Goal: Use online tool/utility: Utilize a website feature to perform a specific function

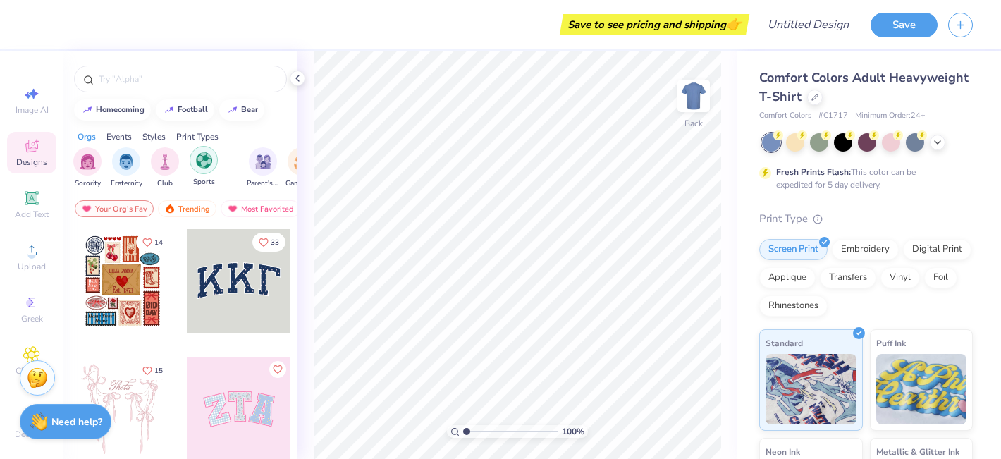
click at [207, 159] on img "filter for Sports" at bounding box center [204, 160] width 16 height 16
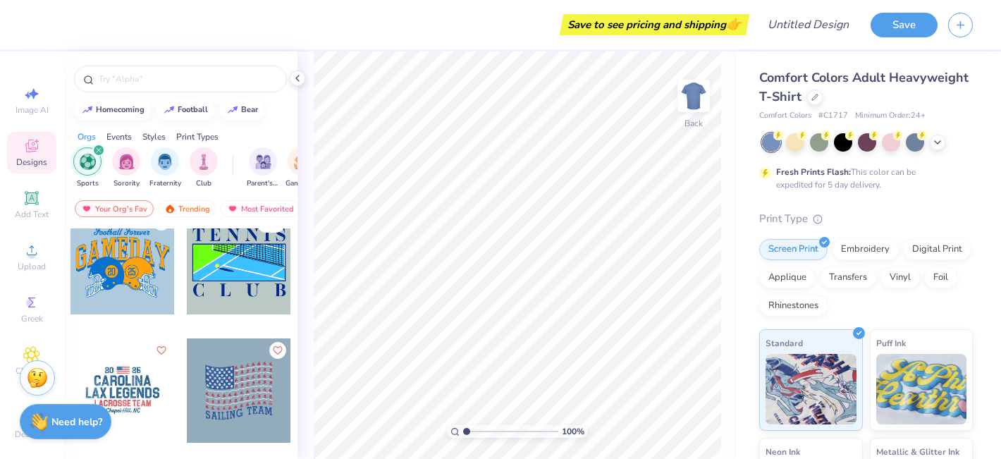
scroll to position [266, 0]
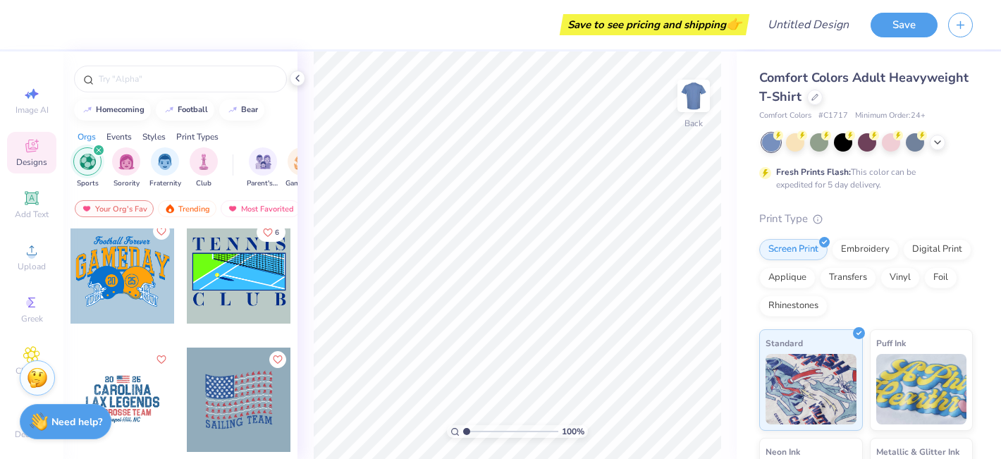
click at [137, 271] on div at bounding box center [122, 271] width 104 height 104
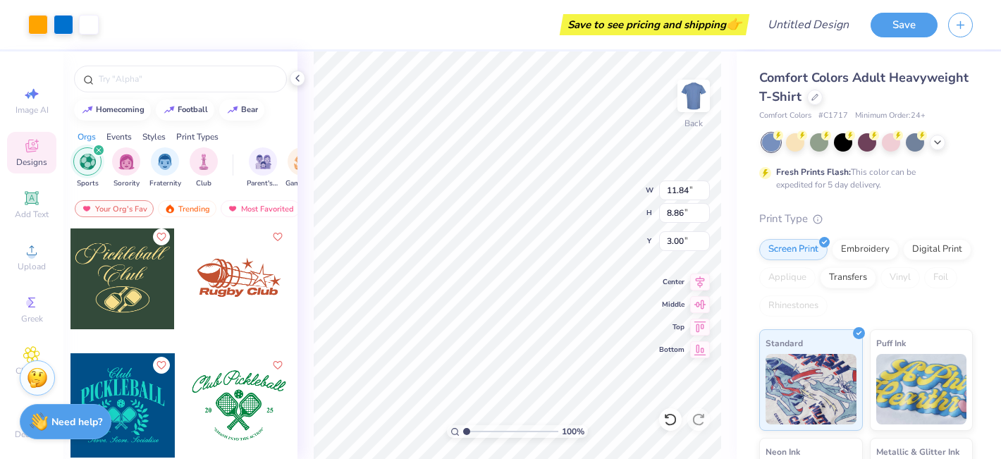
scroll to position [2053, 0]
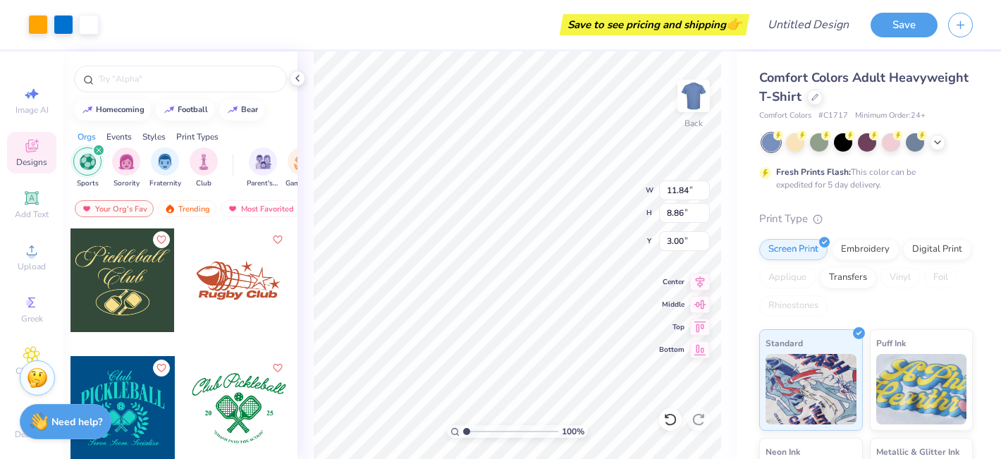
click at [186, 274] on div at bounding box center [134, 280] width 104 height 104
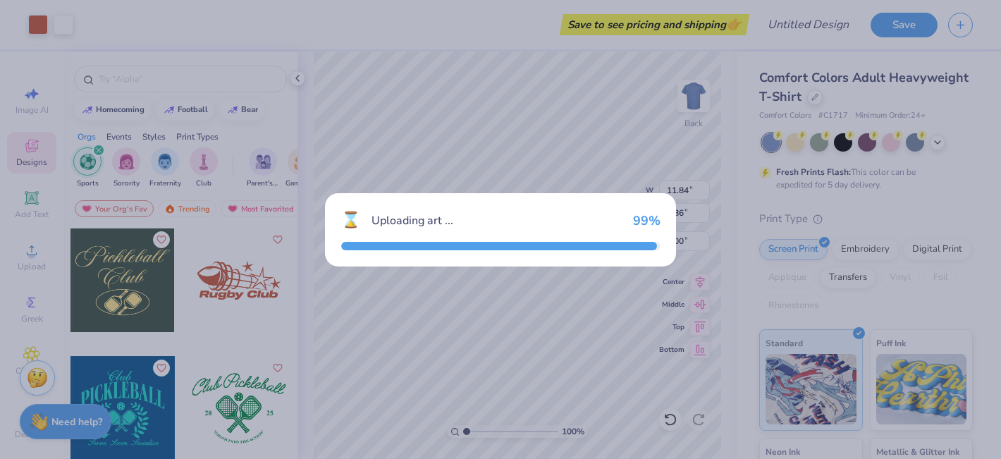
type input "11.28"
type input "5.28"
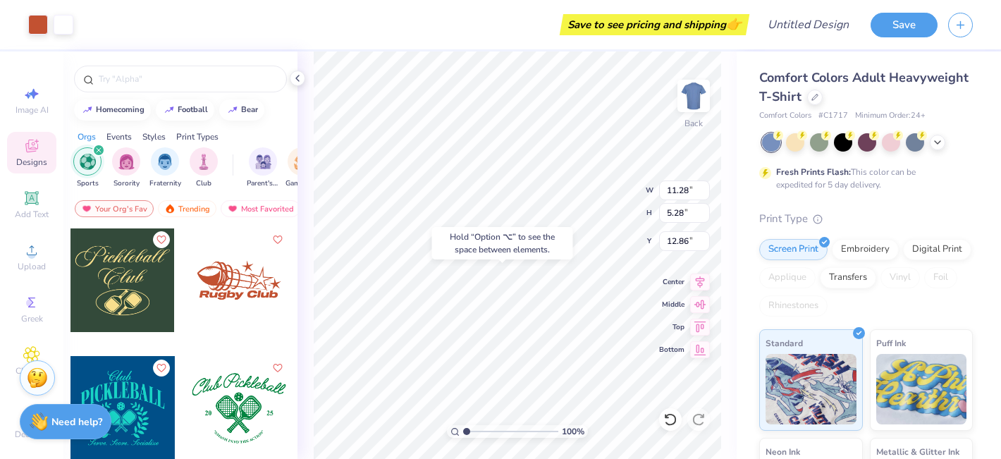
type input "12.86"
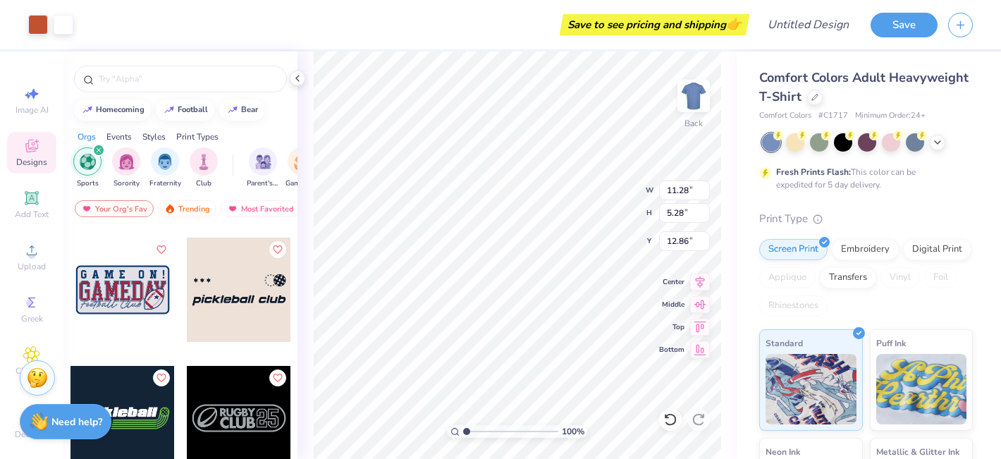
scroll to position [2684, 0]
drag, startPoint x: 120, startPoint y: 275, endPoint x: 130, endPoint y: 284, distance: 13.0
click at [130, 284] on div at bounding box center [122, 290] width 104 height 104
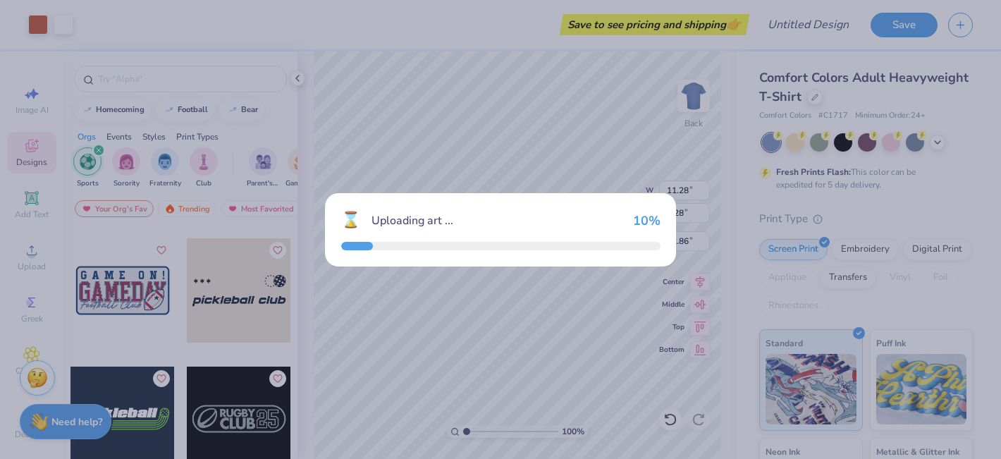
click at [130, 284] on div "⌛ Uploading art ... 10 %" at bounding box center [500, 229] width 1001 height 459
type input "11.36"
type input "5.93"
type input "3.00"
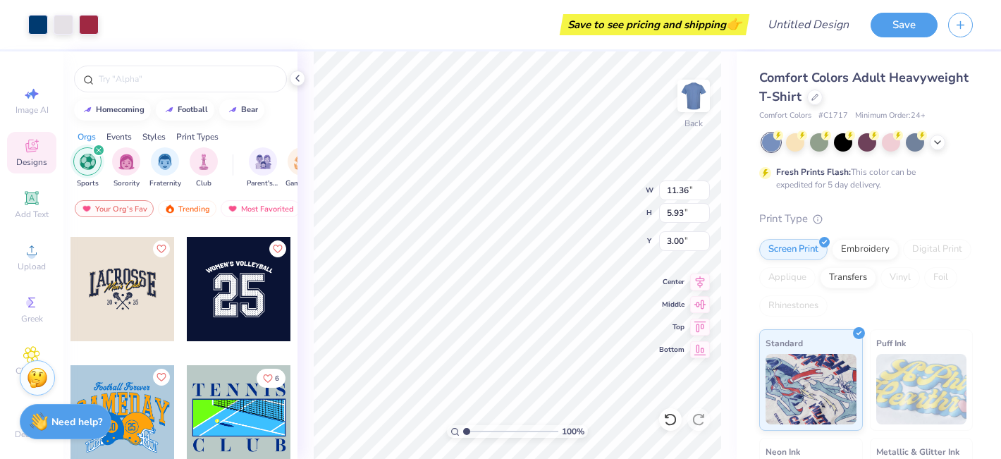
scroll to position [185, 0]
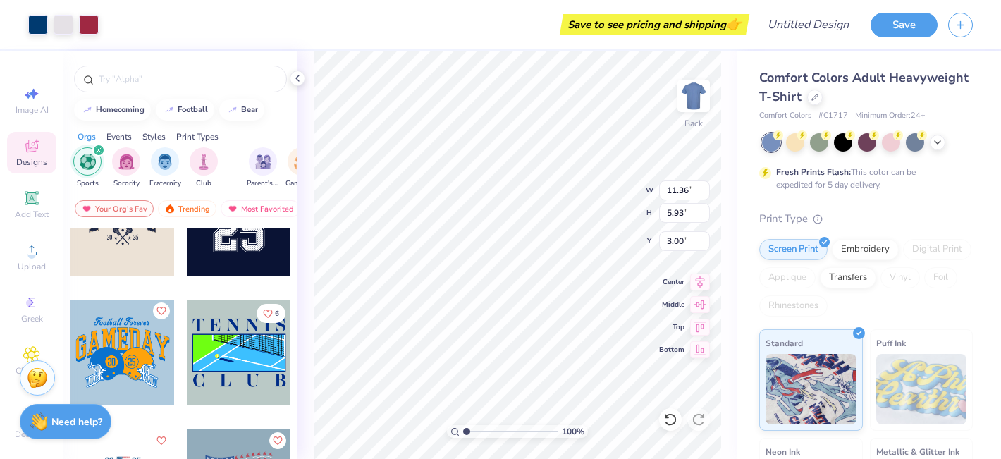
click at [161, 306] on icon "Like" at bounding box center [161, 311] width 10 height 10
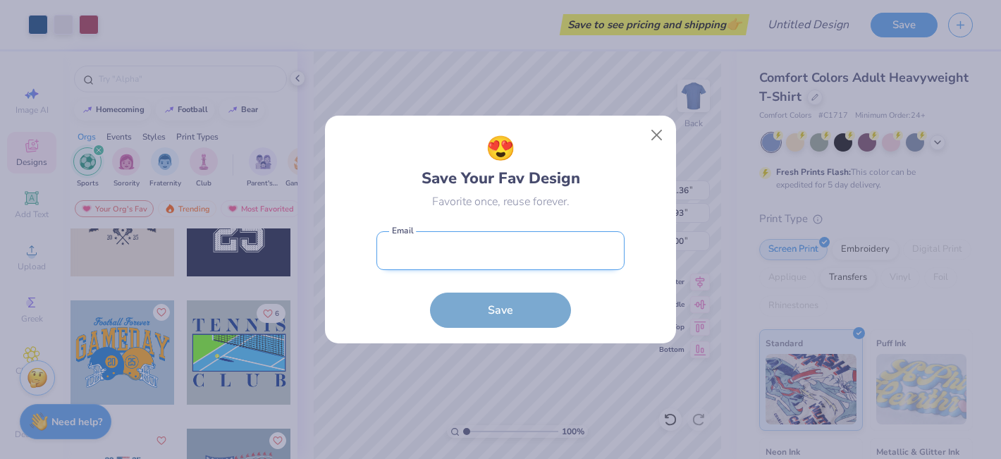
click at [422, 257] on input "email" at bounding box center [500, 250] width 248 height 39
type input "[EMAIL_ADDRESS][DOMAIN_NAME]"
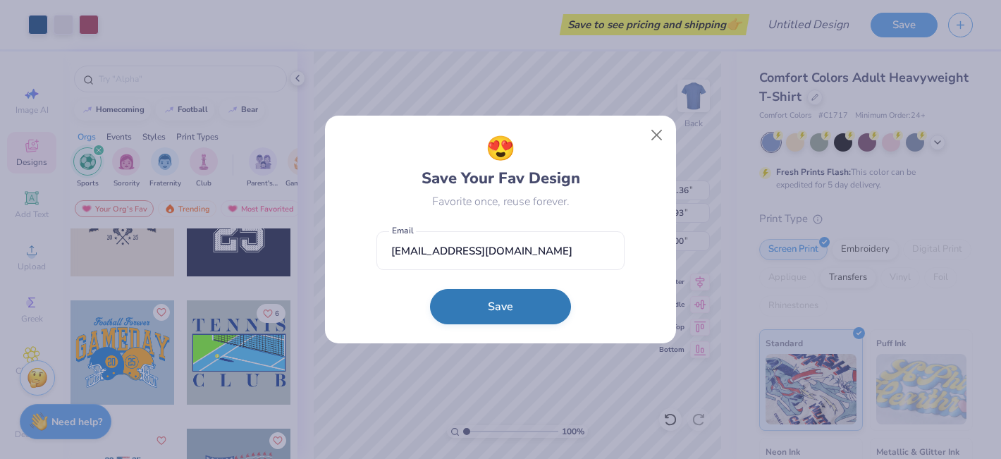
click at [483, 295] on button "Save" at bounding box center [500, 306] width 141 height 35
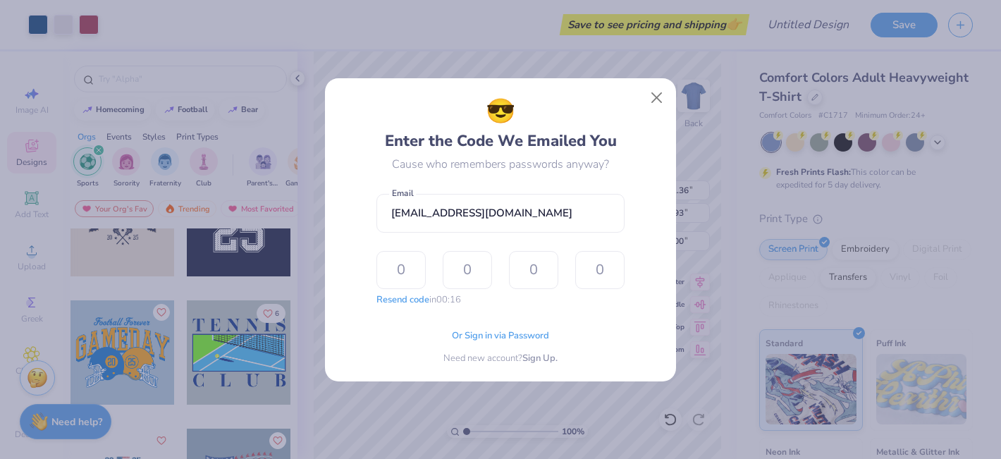
type input "7"
type input "6"
type input "1"
type input "9"
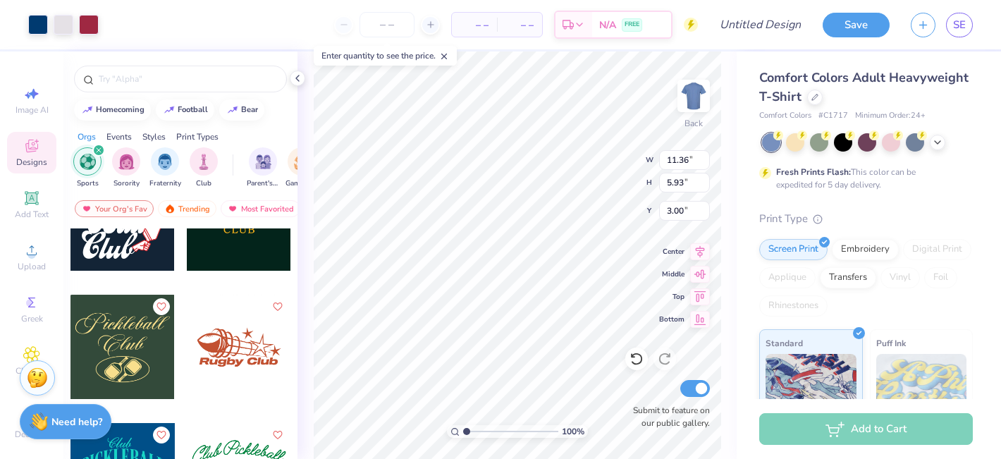
scroll to position [1989, 0]
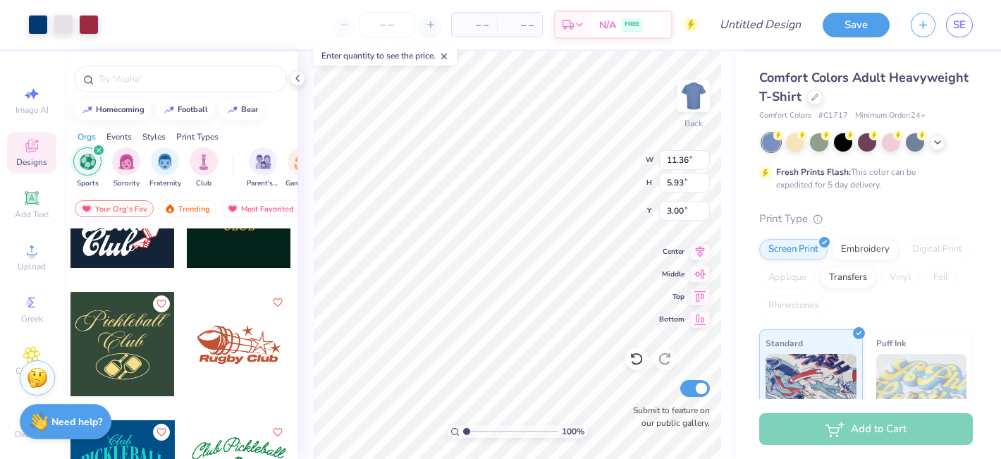
click at [280, 304] on icon "Like" at bounding box center [277, 302] width 10 height 10
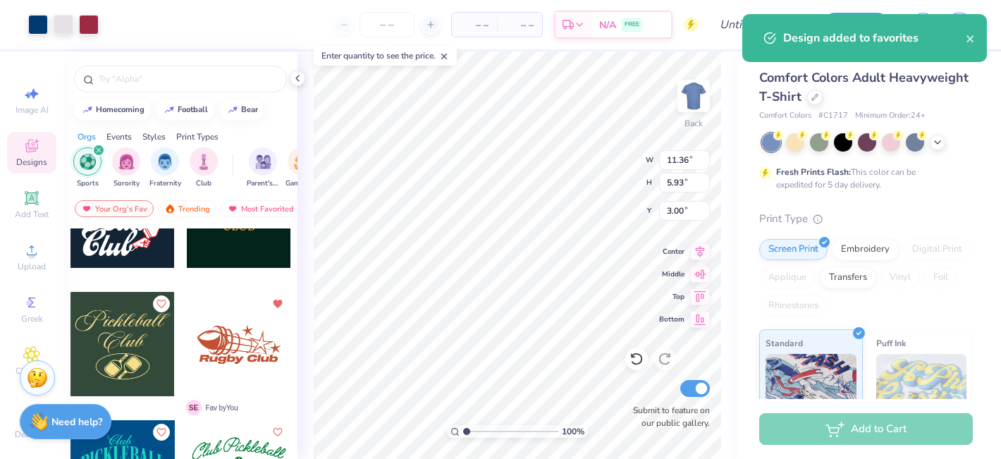
scroll to position [0, 0]
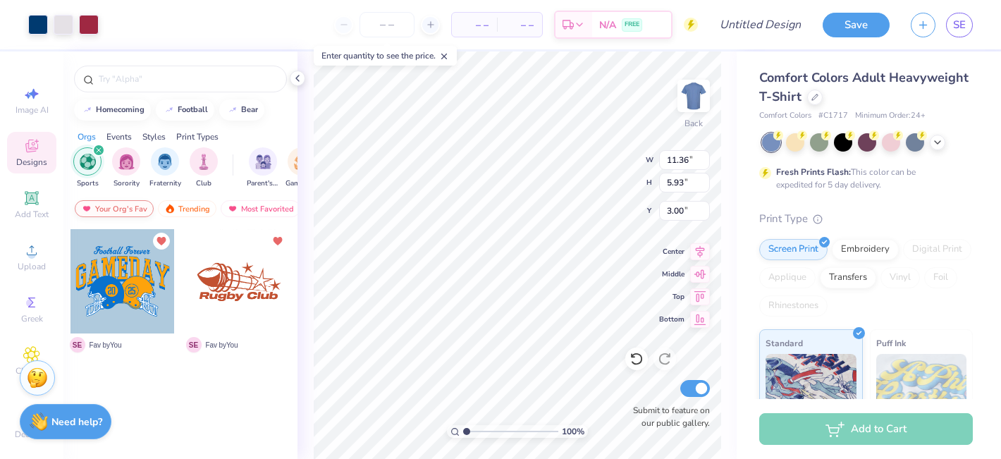
click at [111, 209] on div "Your Org's Fav" at bounding box center [114, 208] width 79 height 17
click at [92, 164] on img "filter for Sports" at bounding box center [88, 162] width 16 height 16
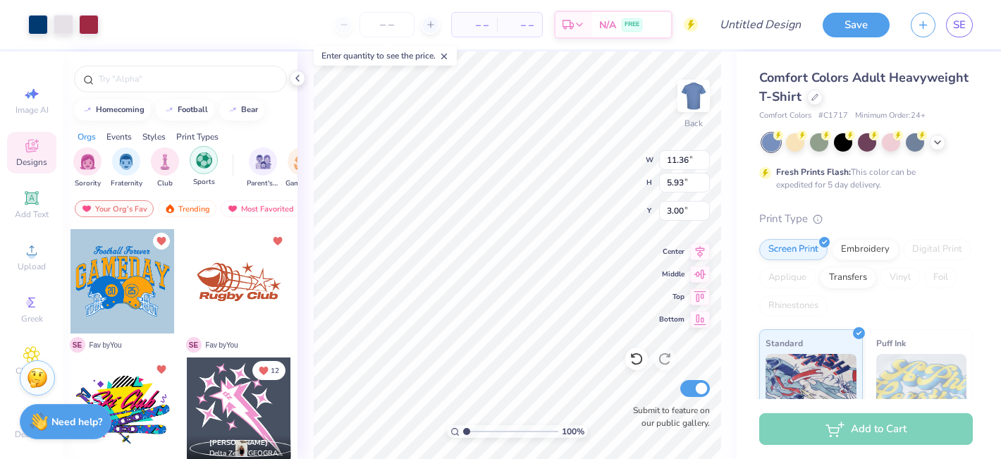
click at [203, 164] on img "filter for Sports" at bounding box center [204, 160] width 16 height 16
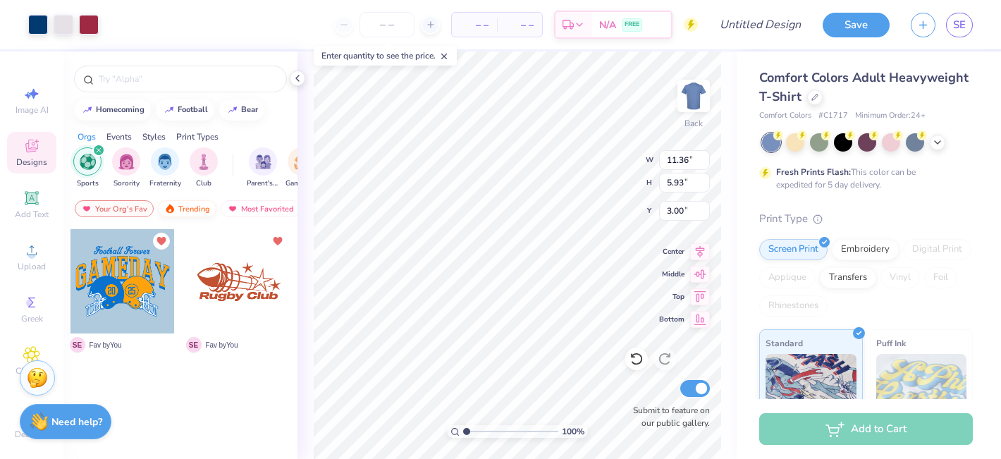
click at [181, 212] on div "Trending" at bounding box center [187, 208] width 58 height 17
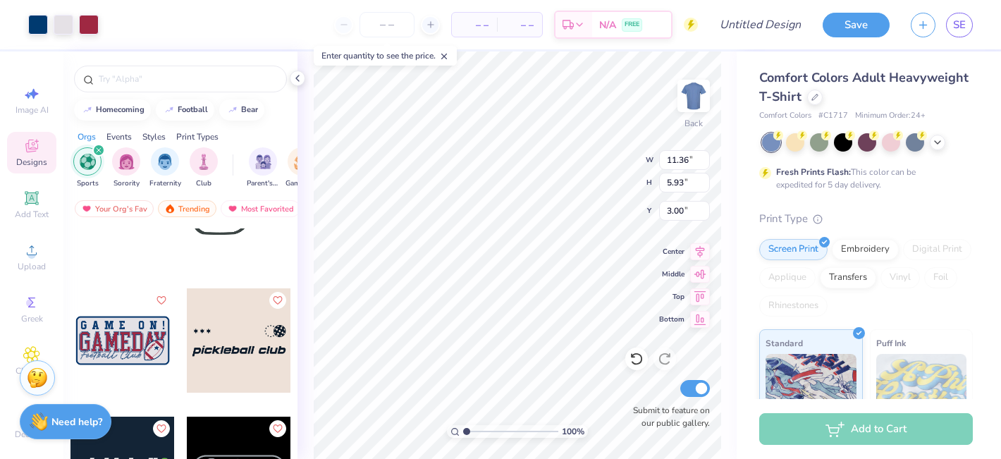
scroll to position [2676, 0]
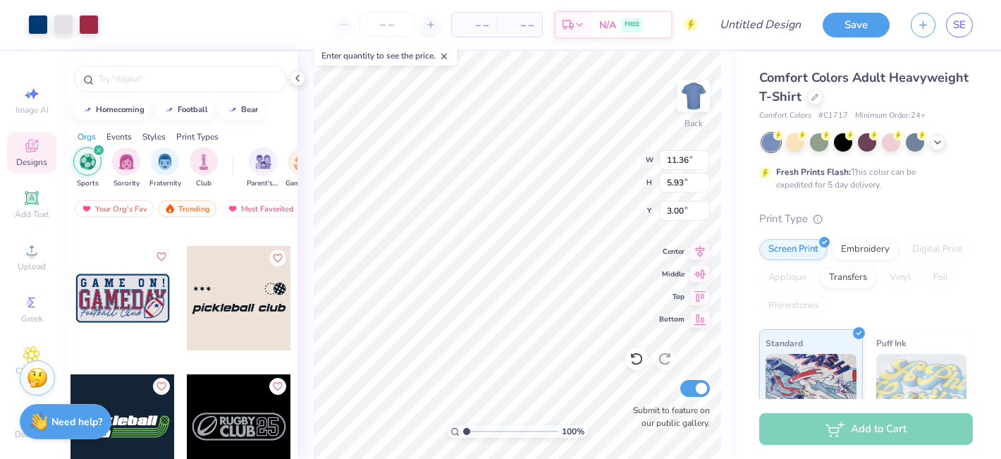
click at [161, 258] on icon "Like" at bounding box center [161, 257] width 10 height 10
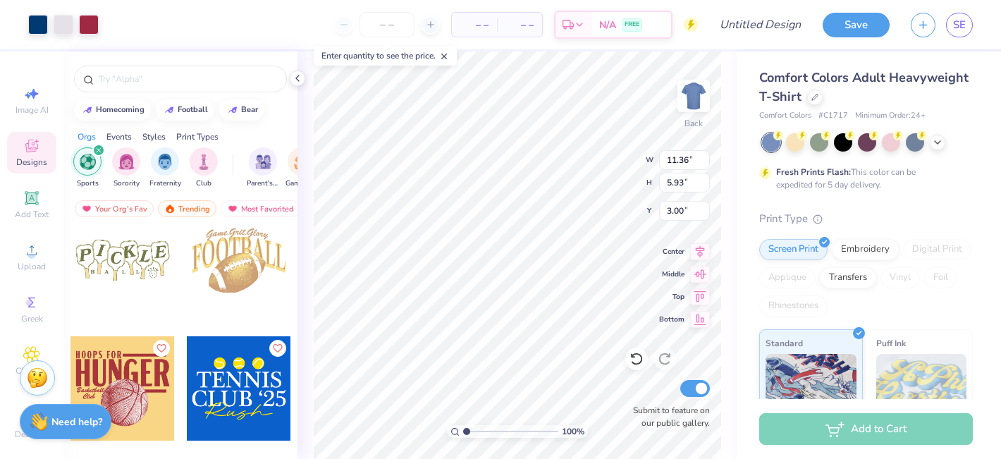
scroll to position [3295, 0]
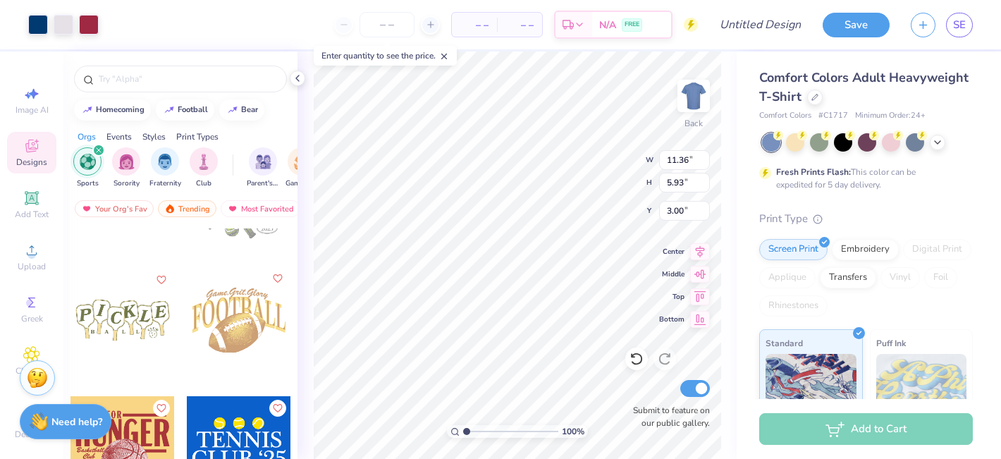
click at [278, 276] on icon "Like" at bounding box center [277, 278] width 10 height 10
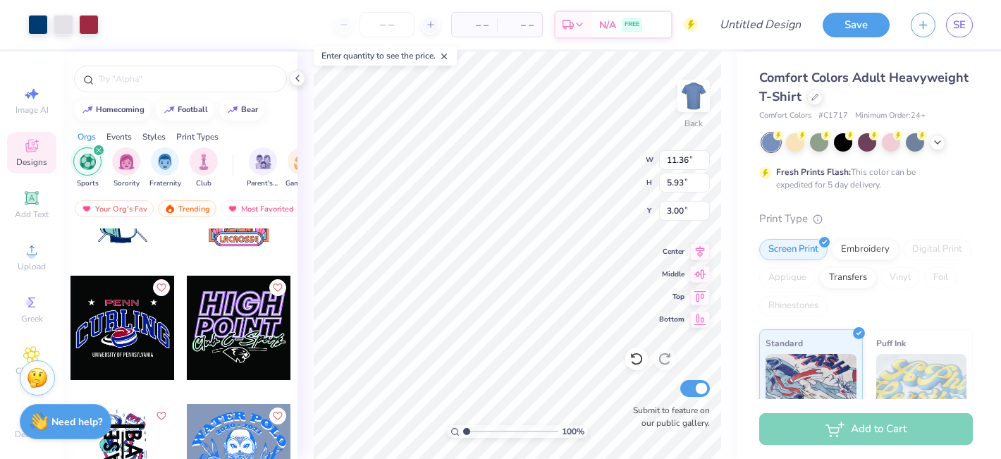
scroll to position [8693, 0]
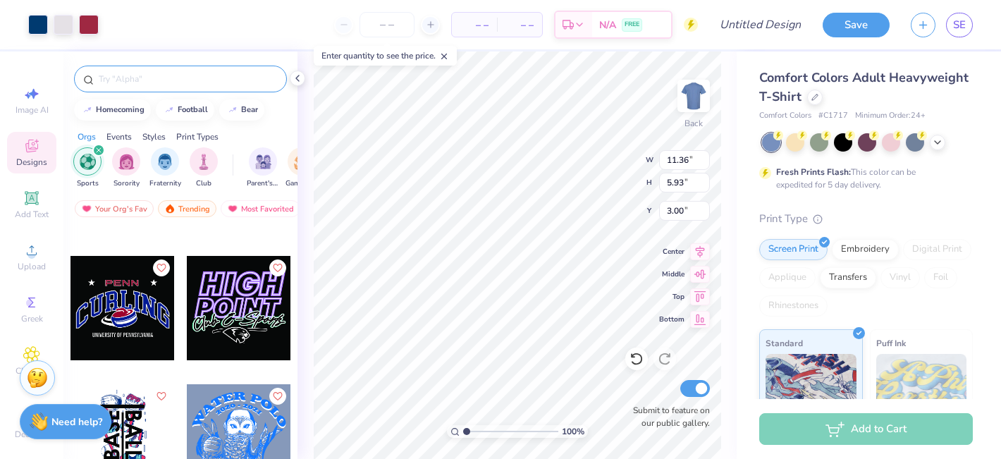
click at [130, 75] on input "text" at bounding box center [187, 79] width 180 height 14
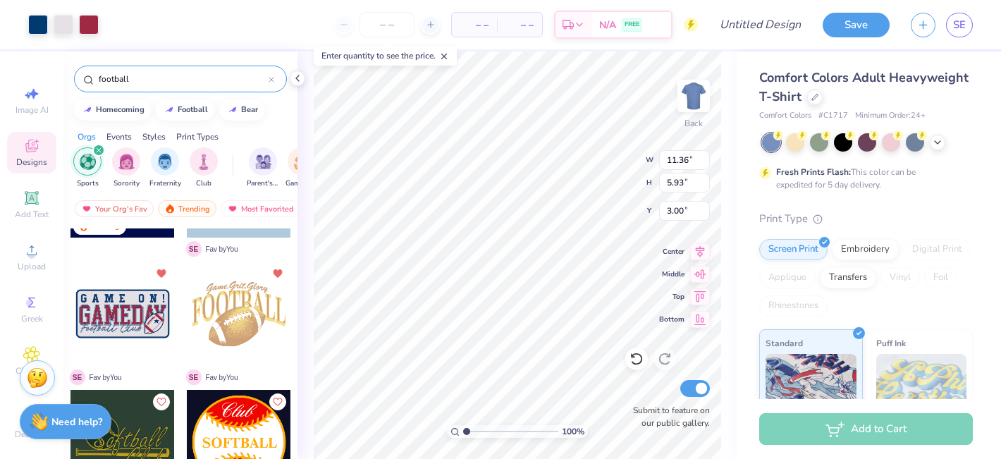
scroll to position [101, 0]
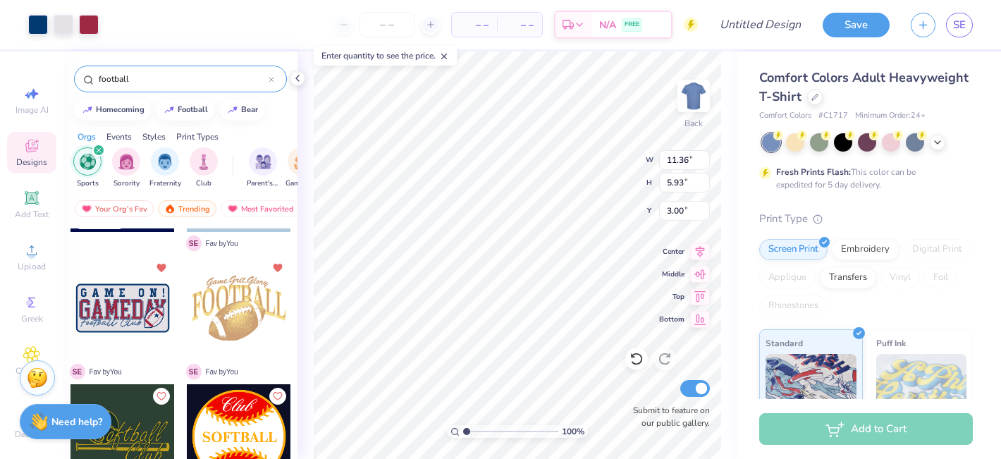
click at [150, 75] on input "football" at bounding box center [182, 79] width 171 height 14
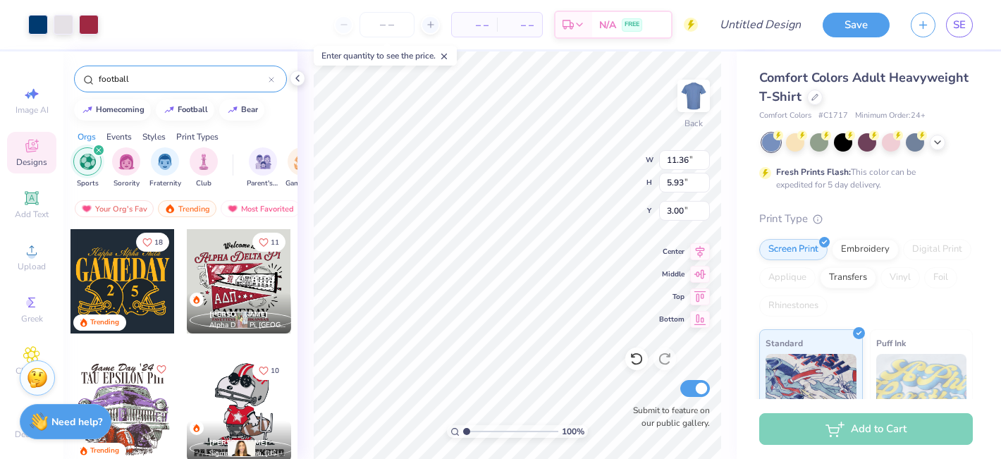
click at [150, 75] on input "football" at bounding box center [182, 79] width 171 height 14
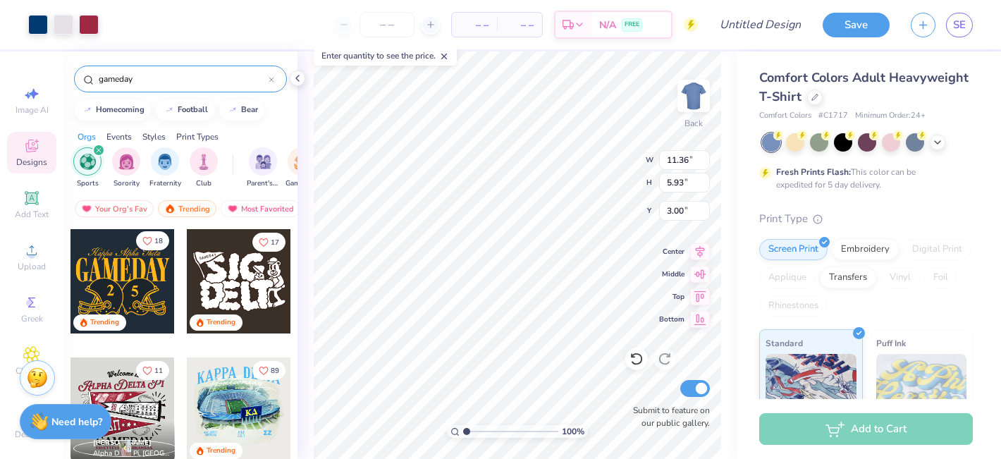
click at [156, 239] on span "18" at bounding box center [158, 240] width 8 height 7
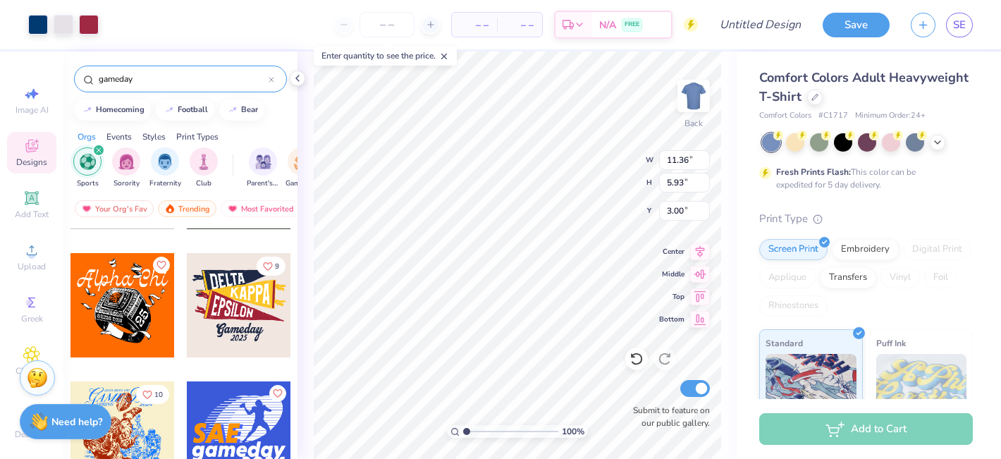
scroll to position [2289, 0]
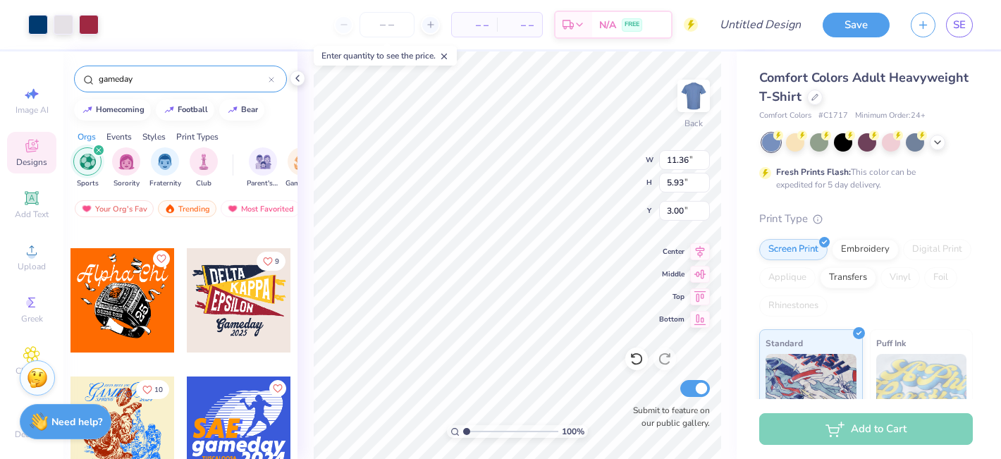
click at [161, 256] on icon "Like" at bounding box center [161, 259] width 10 height 10
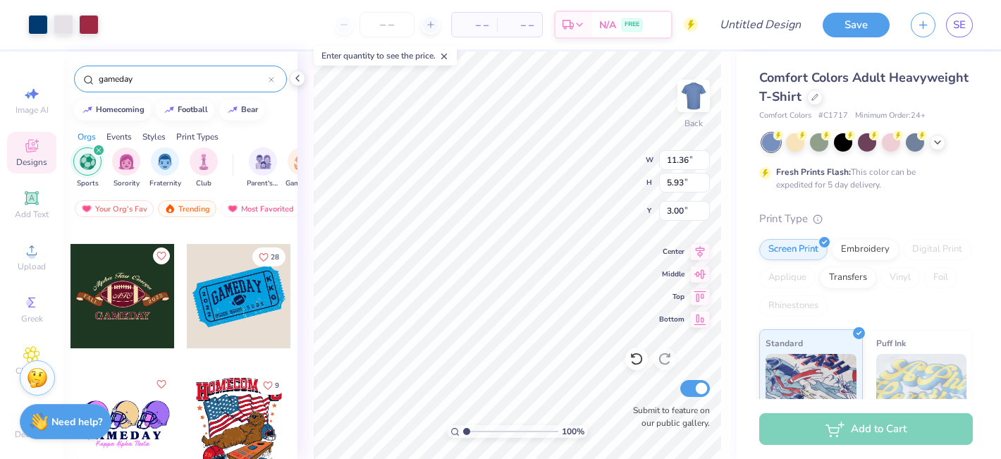
scroll to position [2811, 0]
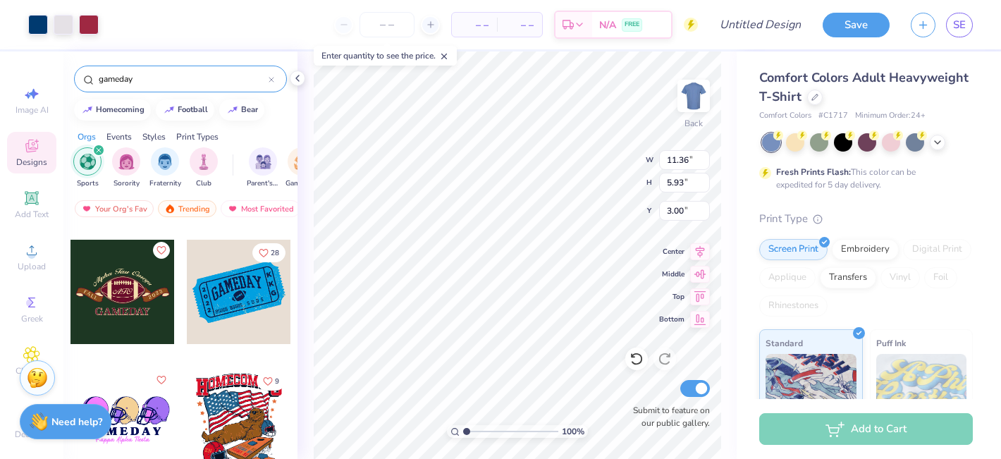
click at [161, 248] on icon "Like" at bounding box center [161, 250] width 10 height 10
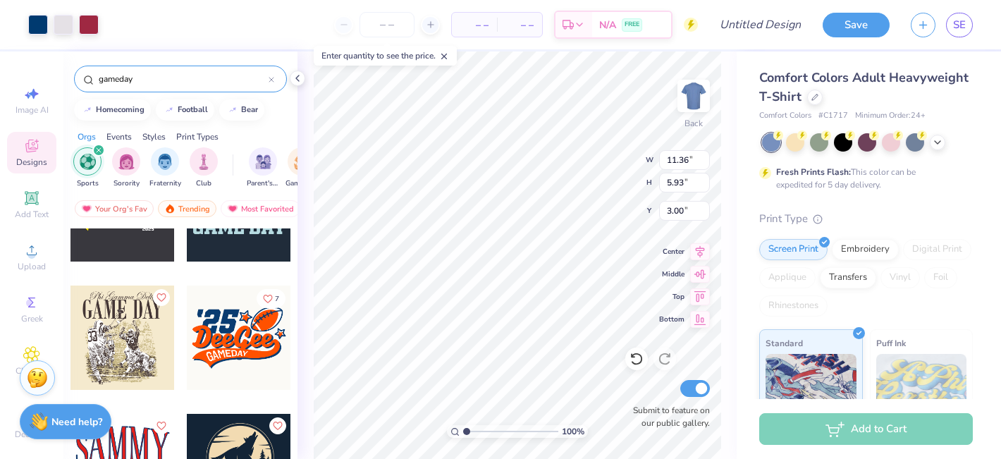
scroll to position [7639, 0]
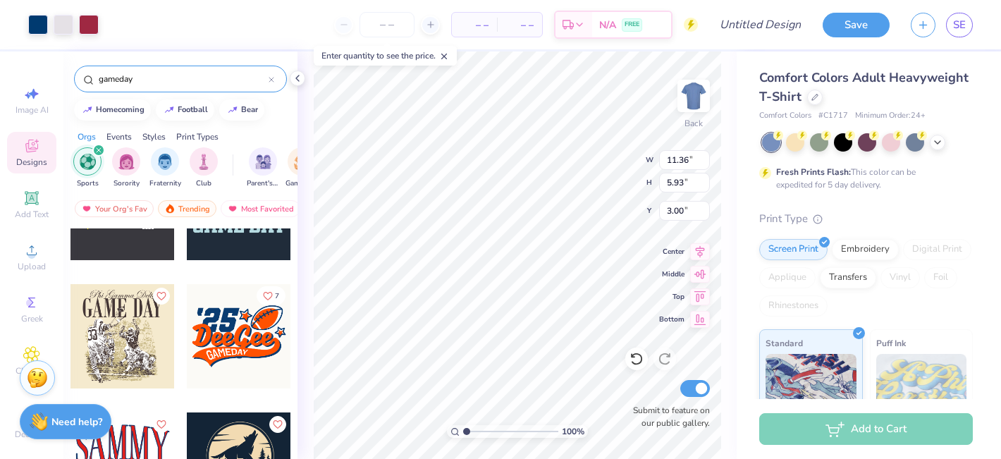
click at [271, 292] on icon "Like" at bounding box center [268, 296] width 8 height 8
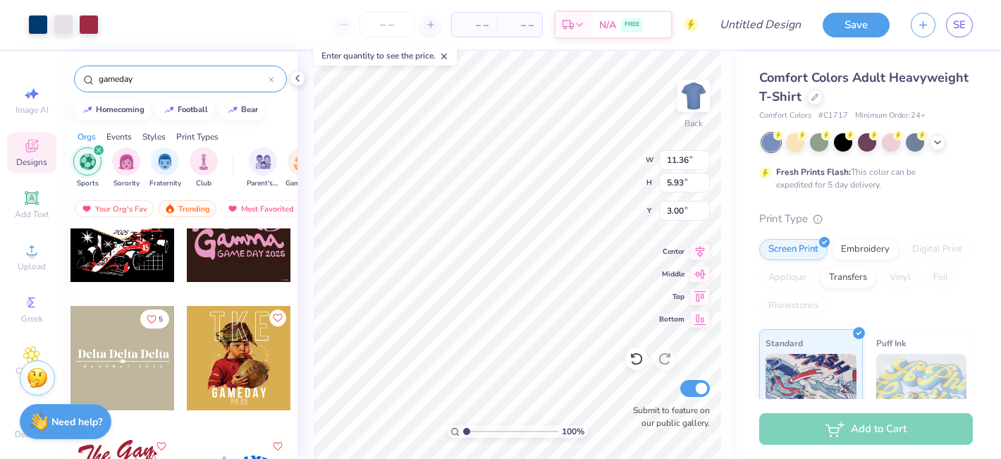
scroll to position [8153, 0]
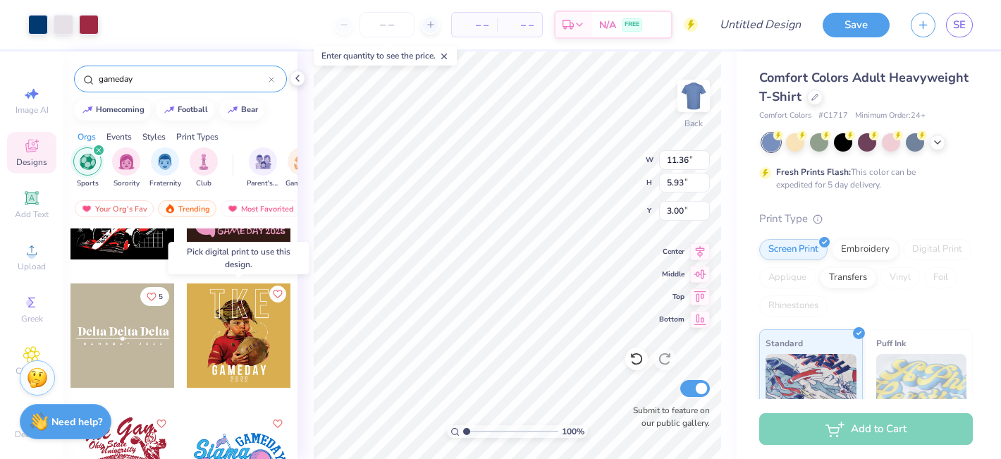
click at [281, 292] on icon "Like" at bounding box center [277, 294] width 8 height 8
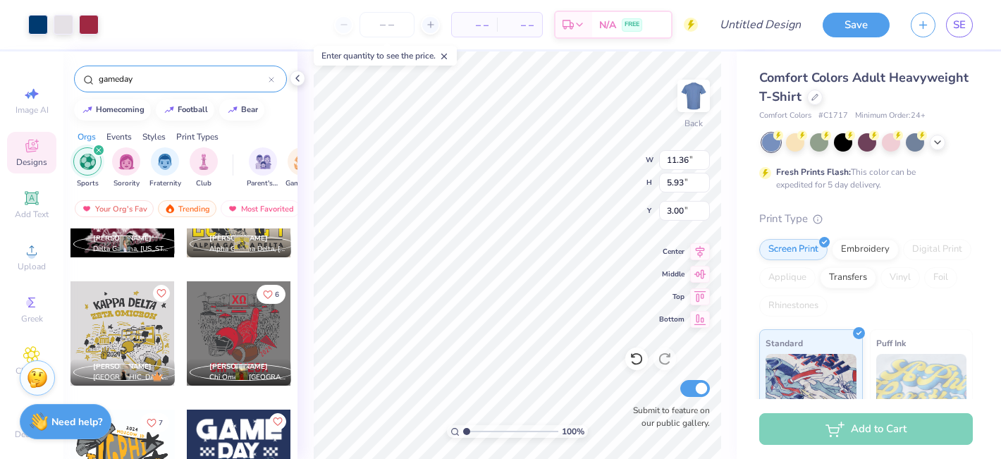
scroll to position [8671, 0]
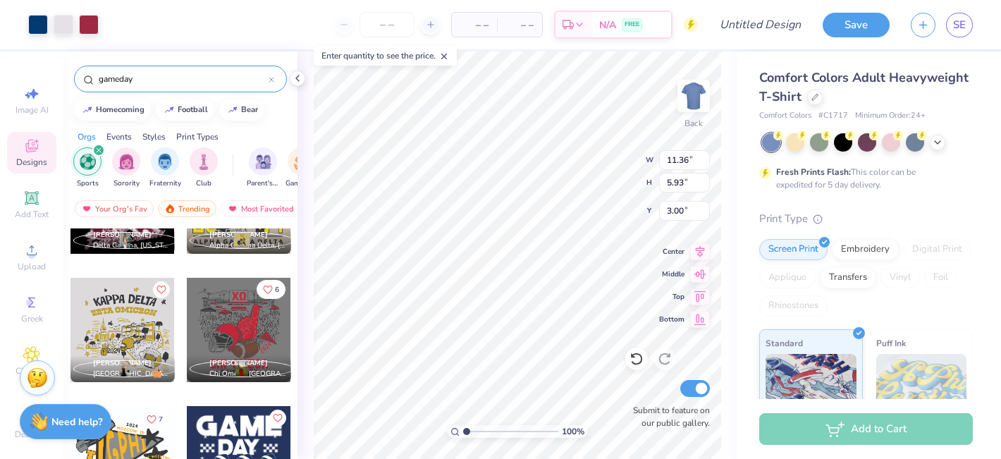
click at [273, 290] on button "6" at bounding box center [270, 289] width 29 height 19
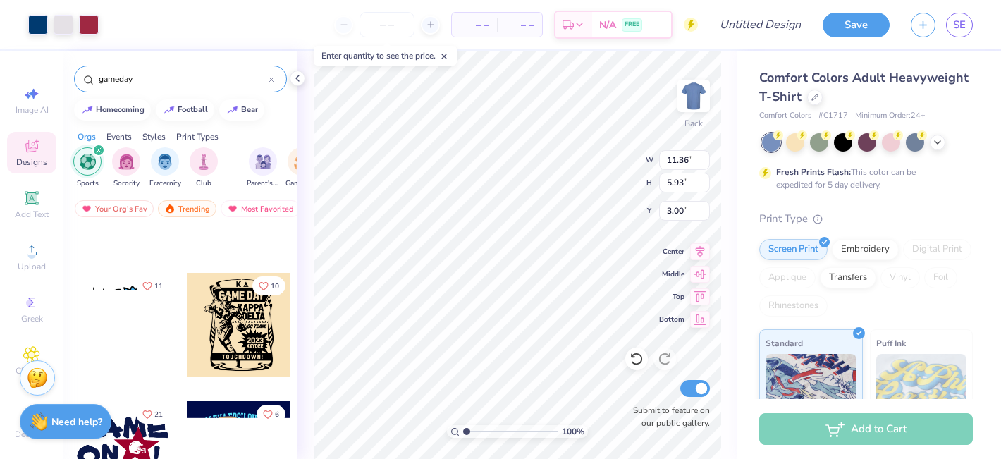
scroll to position [9704, 0]
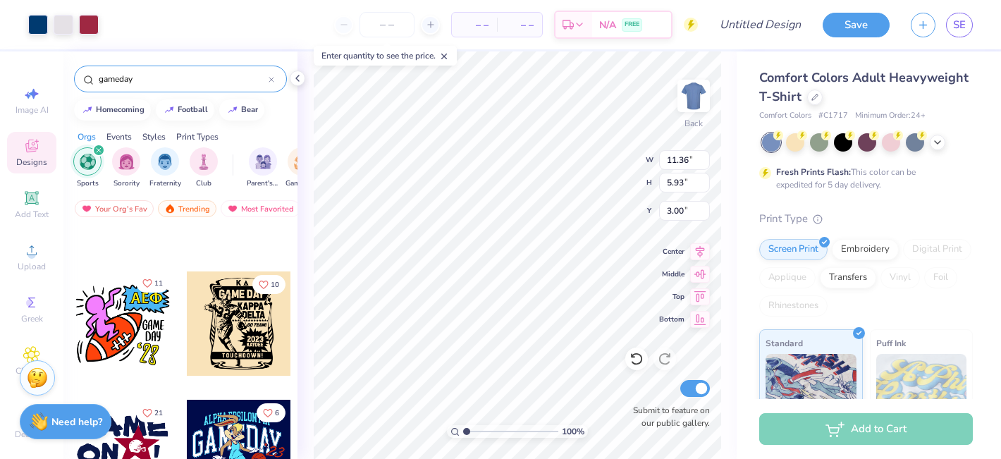
click at [149, 276] on button "11" at bounding box center [152, 282] width 33 height 19
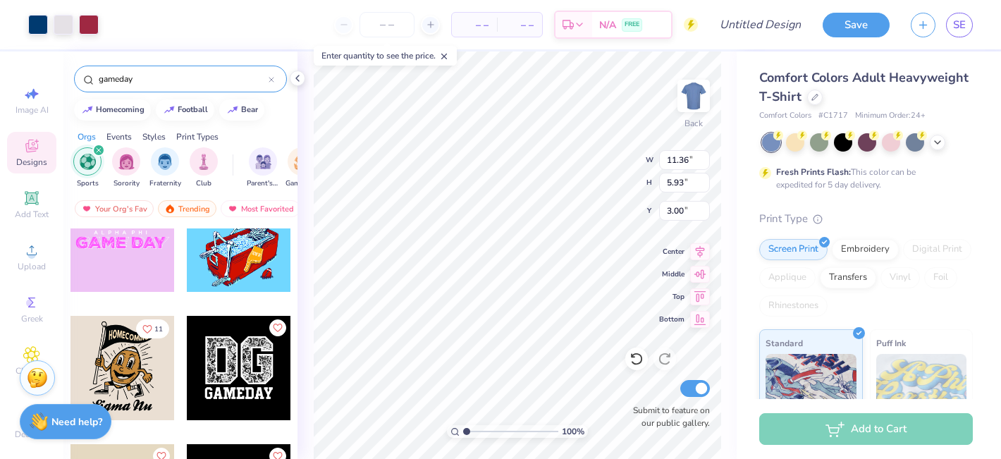
scroll to position [12131, 0]
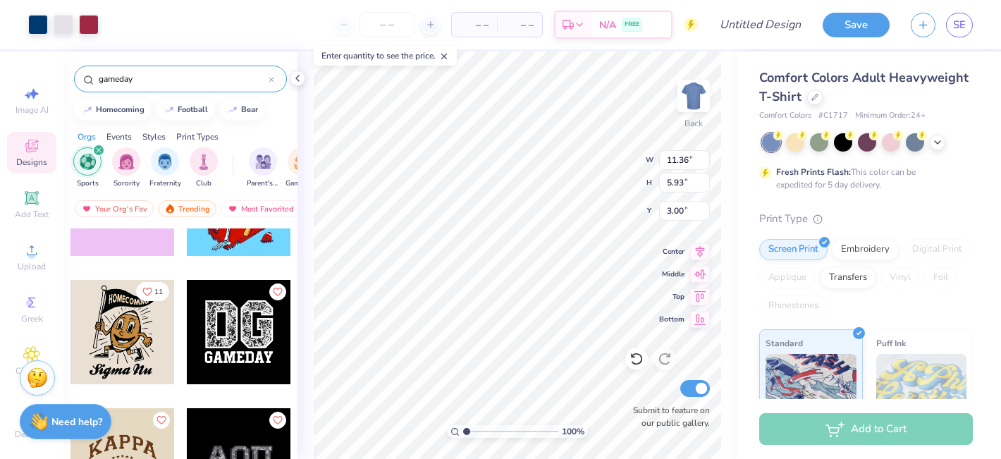
click at [150, 291] on icon "Like" at bounding box center [147, 291] width 8 height 8
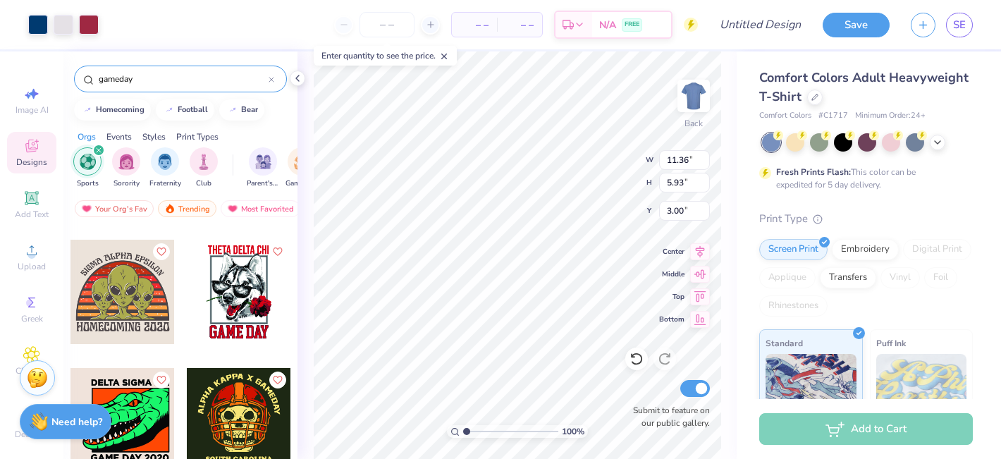
scroll to position [15233, 0]
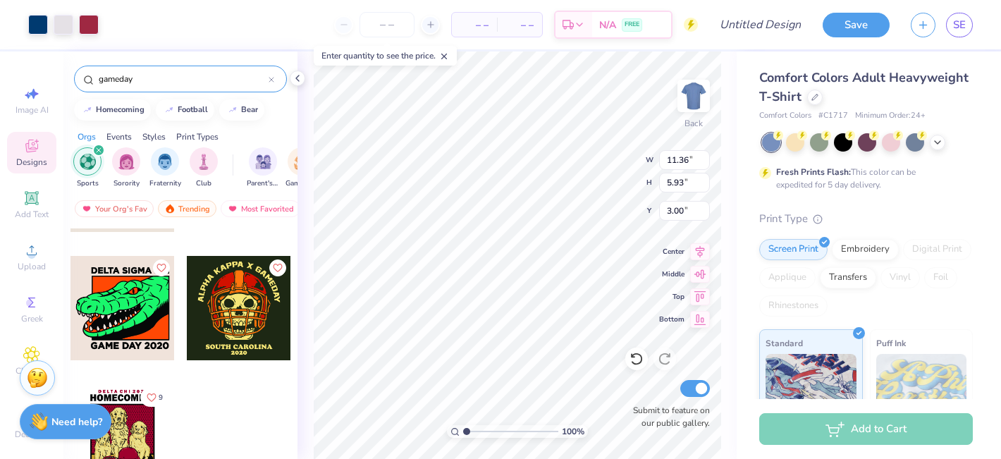
click at [174, 85] on input "gameday" at bounding box center [182, 79] width 171 height 14
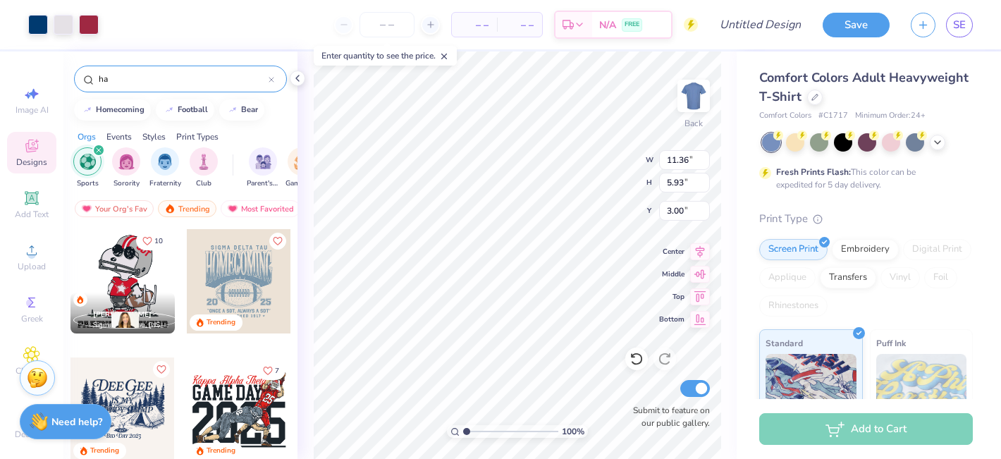
click at [155, 240] on span "10" at bounding box center [158, 240] width 8 height 7
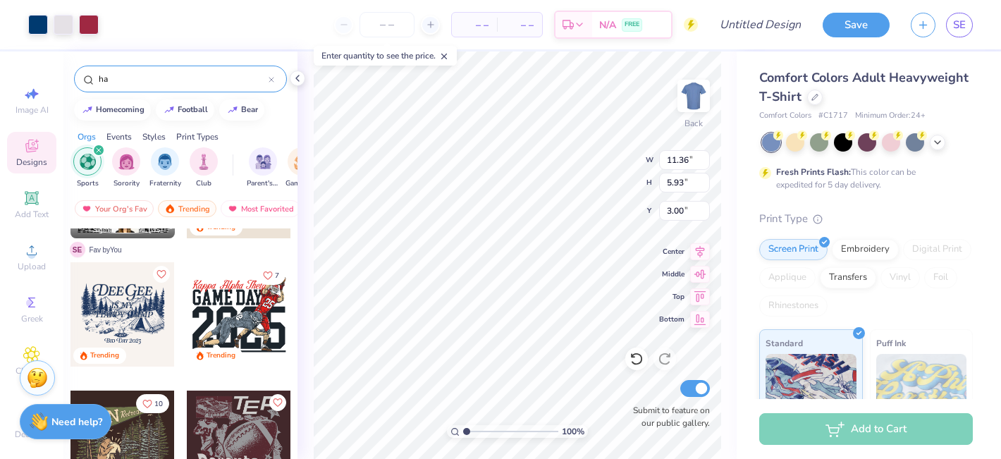
scroll to position [97, 0]
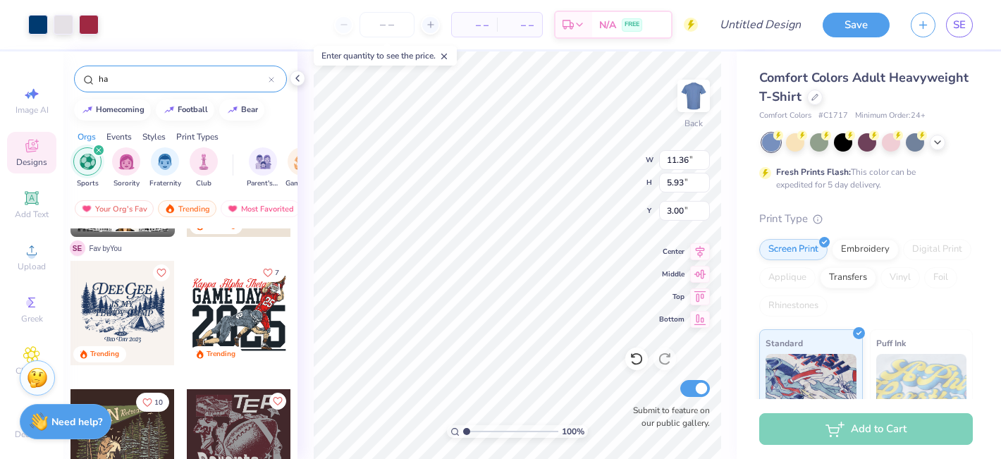
click at [271, 270] on icon "Like" at bounding box center [268, 273] width 10 height 10
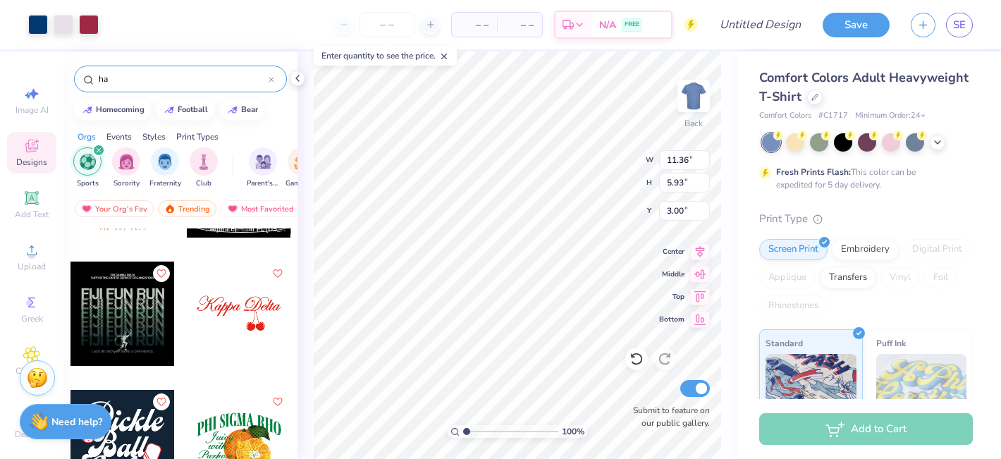
scroll to position [4850, 0]
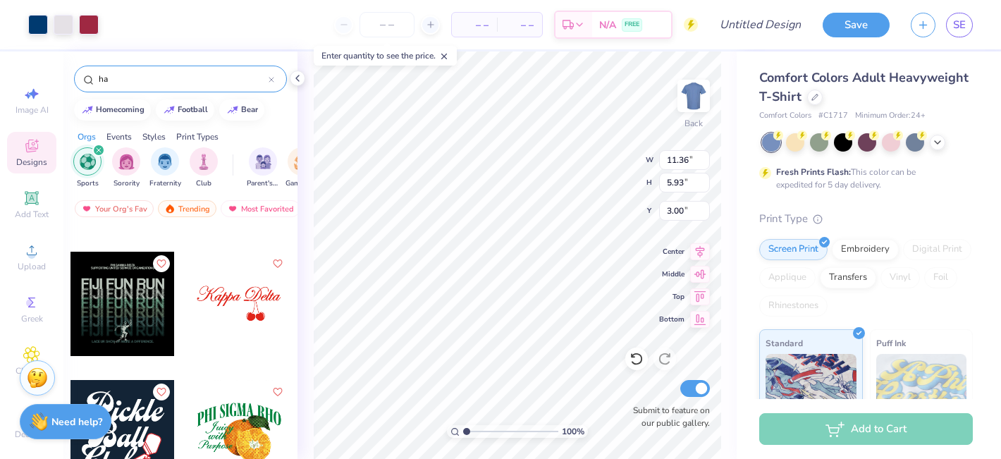
click at [160, 73] on input "ha" at bounding box center [182, 79] width 171 height 14
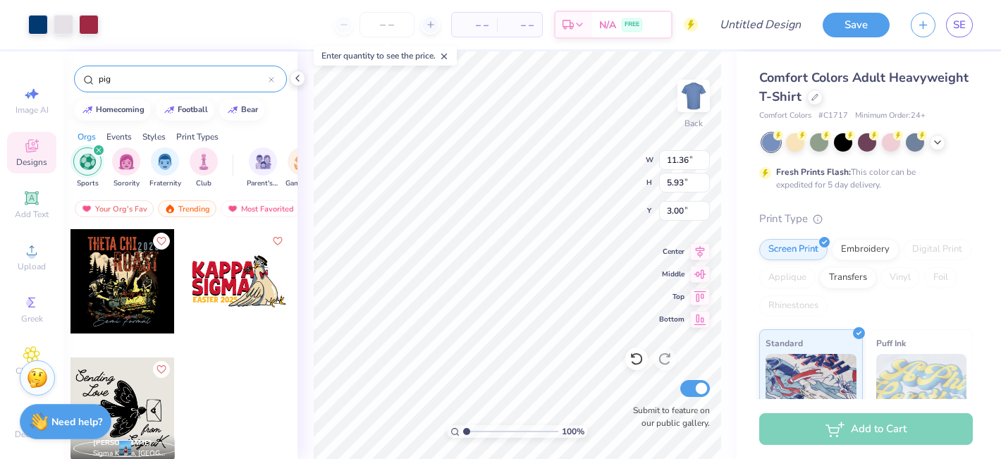
click at [101, 148] on div "filter for Sports" at bounding box center [98, 150] width 13 height 13
click at [129, 77] on input "pig" at bounding box center [182, 79] width 171 height 14
click at [93, 209] on div "Your Org's Fav" at bounding box center [114, 208] width 79 height 17
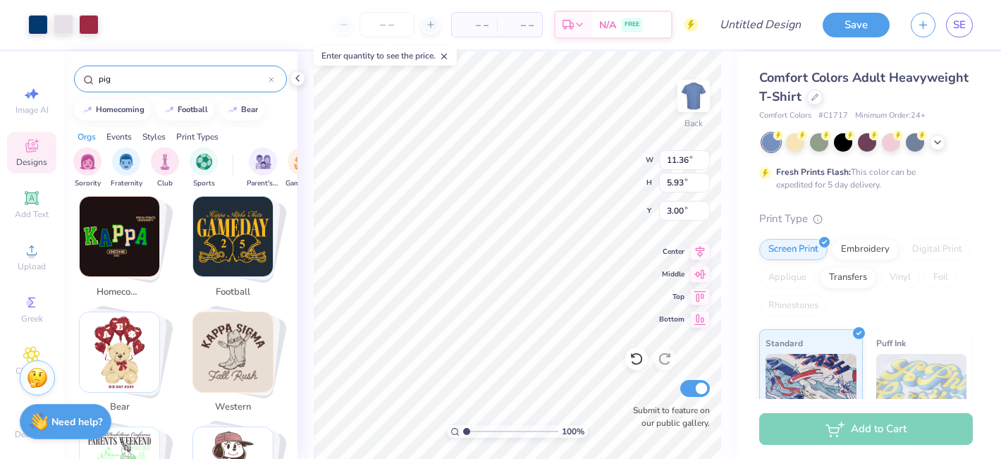
scroll to position [265, 0]
click at [237, 242] on img "Stack Card Button football" at bounding box center [233, 237] width 80 height 80
type input "football"
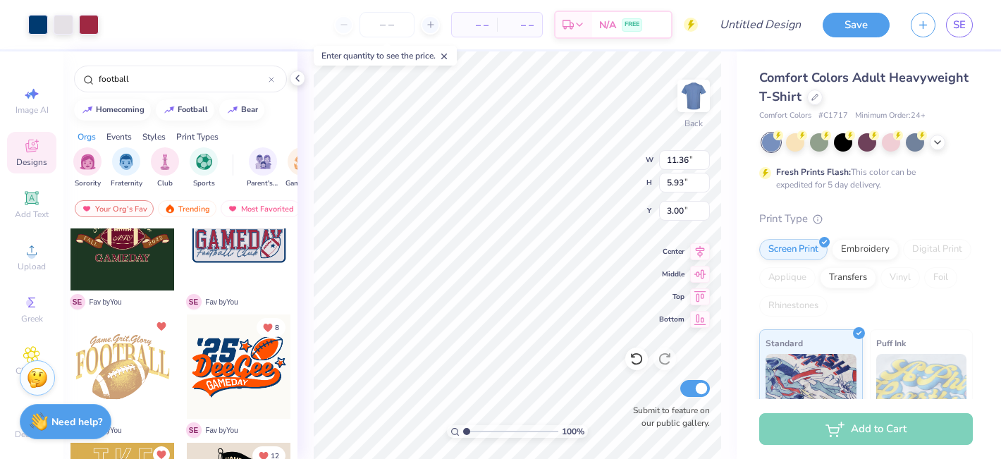
scroll to position [358, 0]
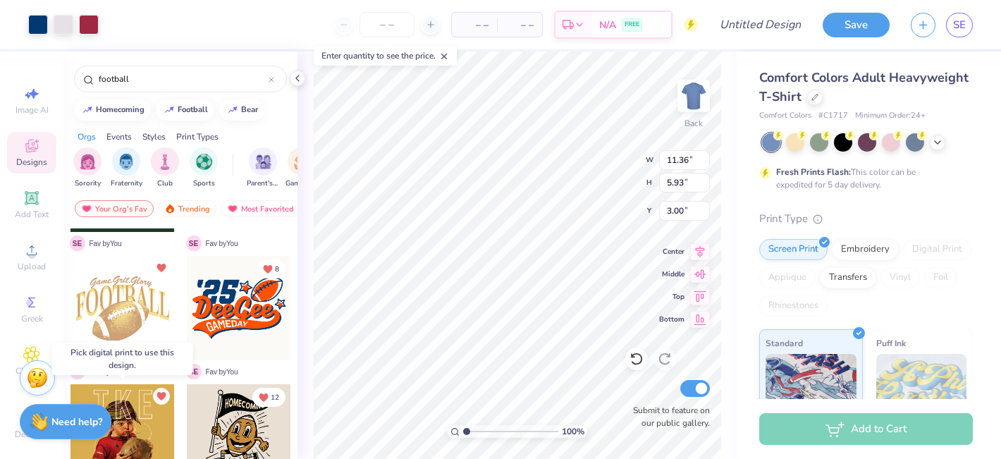
click at [131, 430] on div at bounding box center [122, 436] width 104 height 104
type input "11.33"
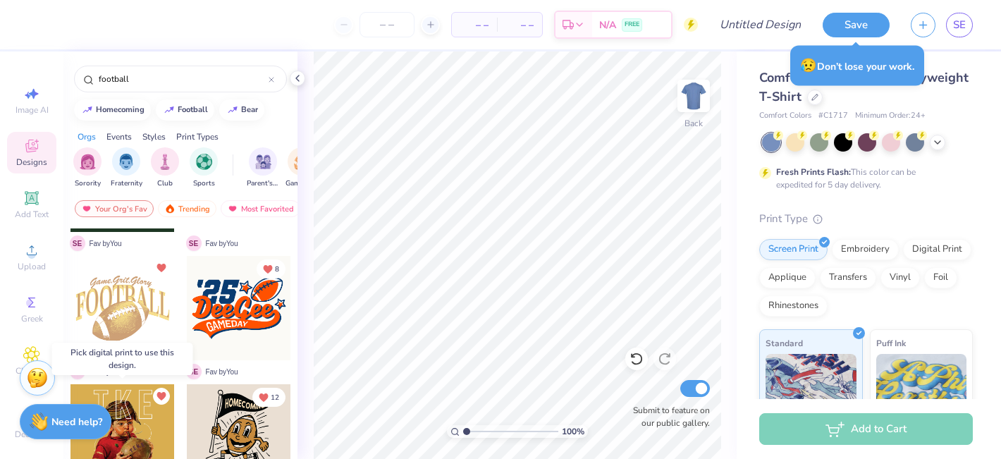
click at [122, 416] on div at bounding box center [122, 436] width 104 height 104
drag, startPoint x: 122, startPoint y: 416, endPoint x: 146, endPoint y: 398, distance: 30.2
click at [146, 398] on div at bounding box center [226, 436] width 313 height 104
click at [130, 419] on div at bounding box center [122, 436] width 104 height 104
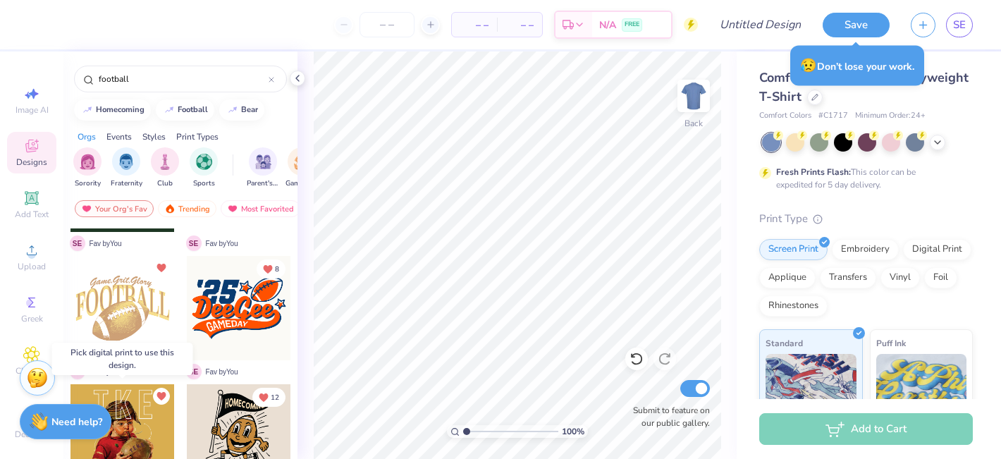
click at [125, 420] on div at bounding box center [122, 436] width 104 height 104
click at [167, 410] on div at bounding box center [122, 436] width 104 height 104
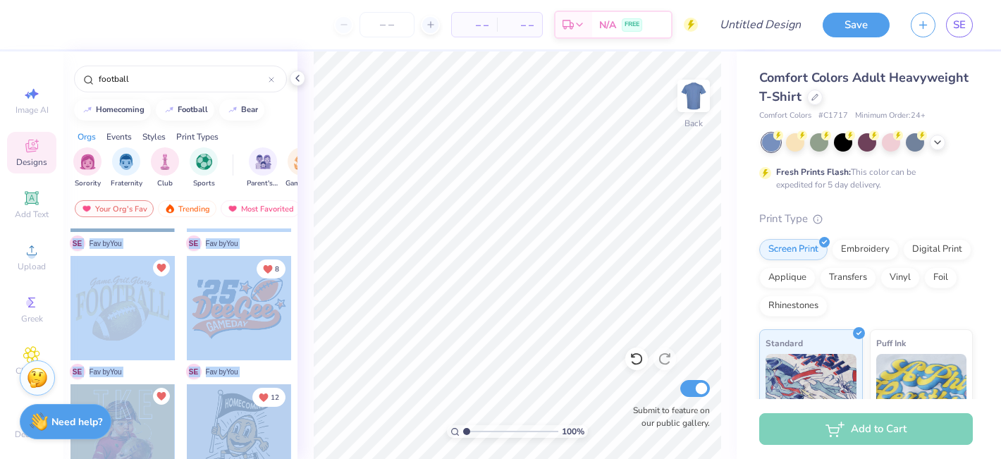
click at [141, 423] on div at bounding box center [122, 436] width 104 height 104
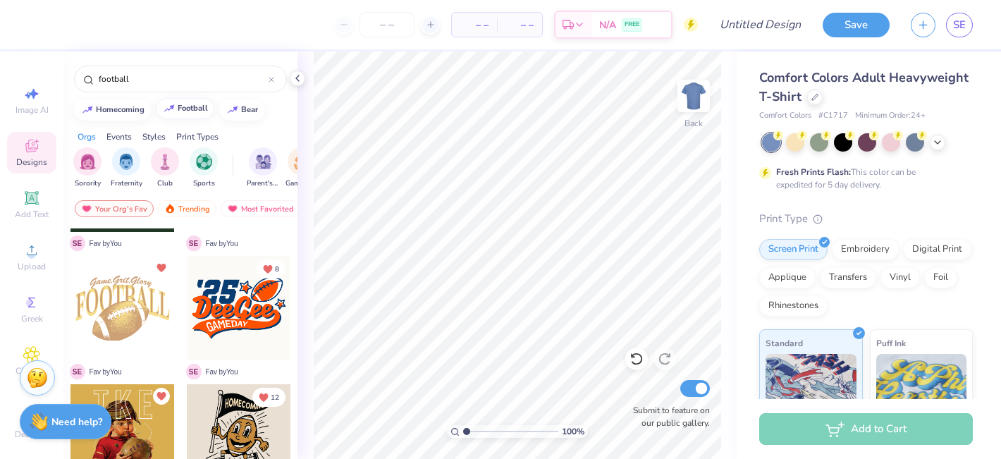
click at [199, 110] on div "football" at bounding box center [193, 108] width 30 height 8
click at [182, 102] on button "football" at bounding box center [185, 108] width 58 height 21
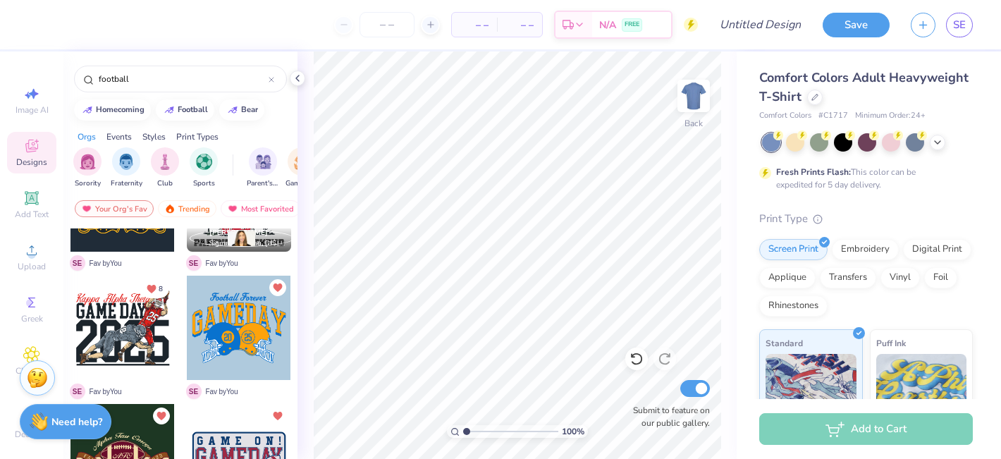
scroll to position [0, 0]
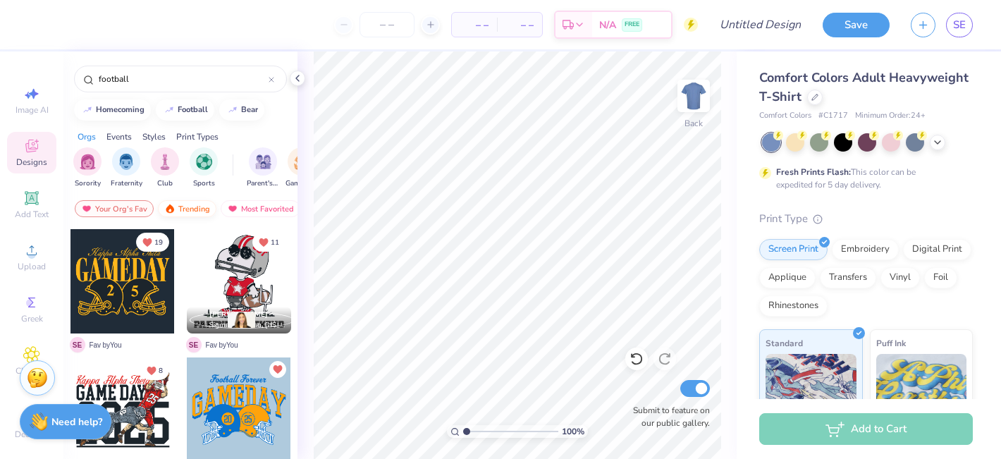
click at [199, 204] on div "Trending" at bounding box center [187, 208] width 58 height 17
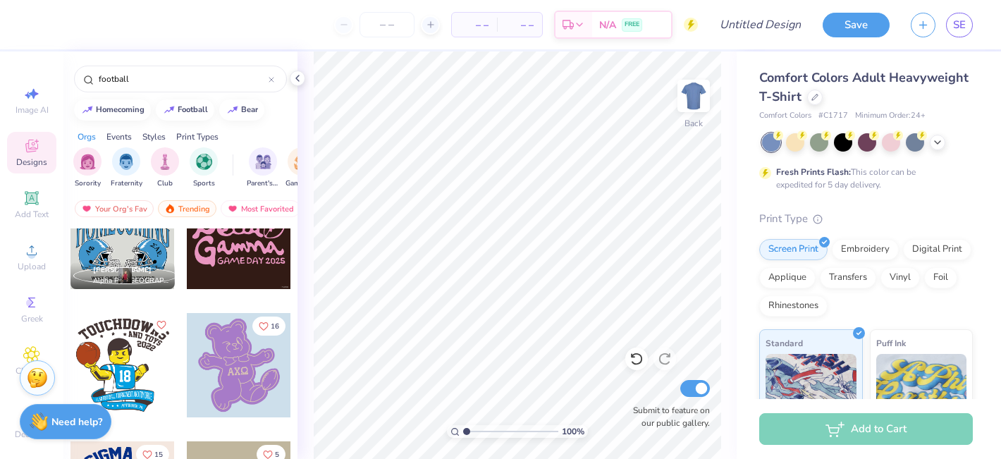
scroll to position [8381, 0]
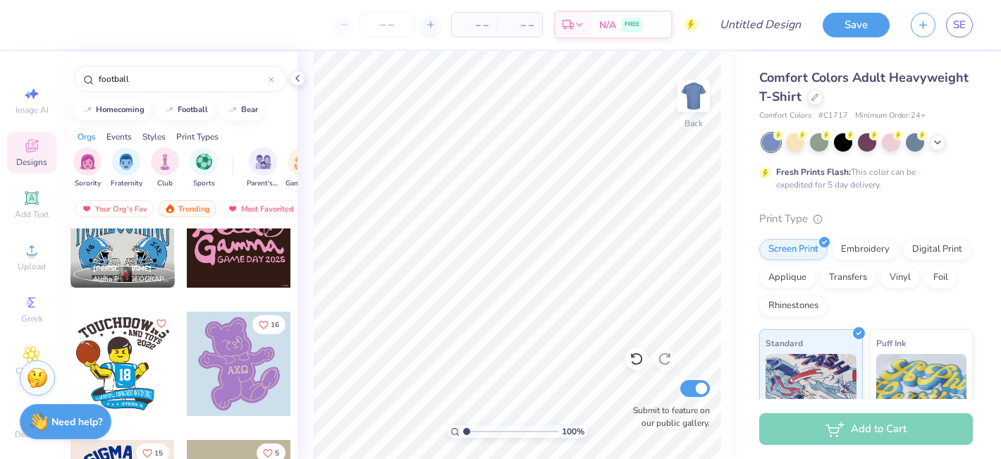
click at [137, 366] on div at bounding box center [122, 363] width 104 height 104
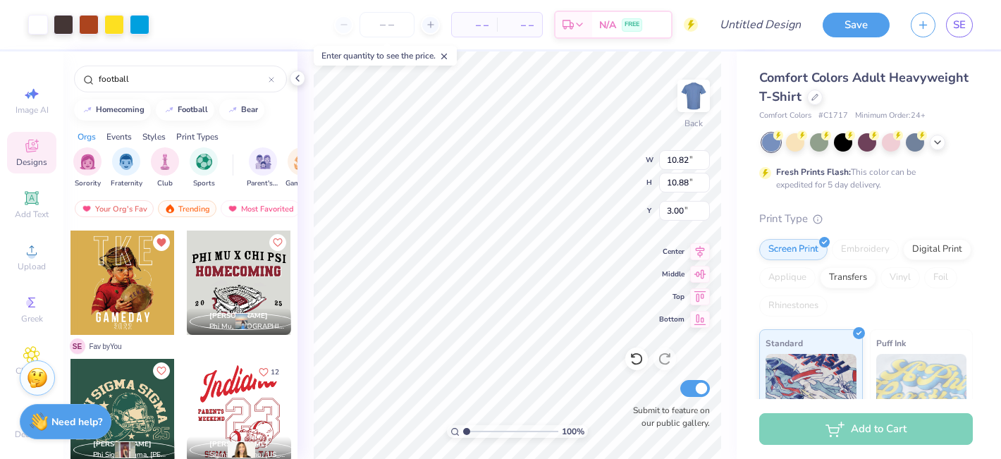
scroll to position [9106, 0]
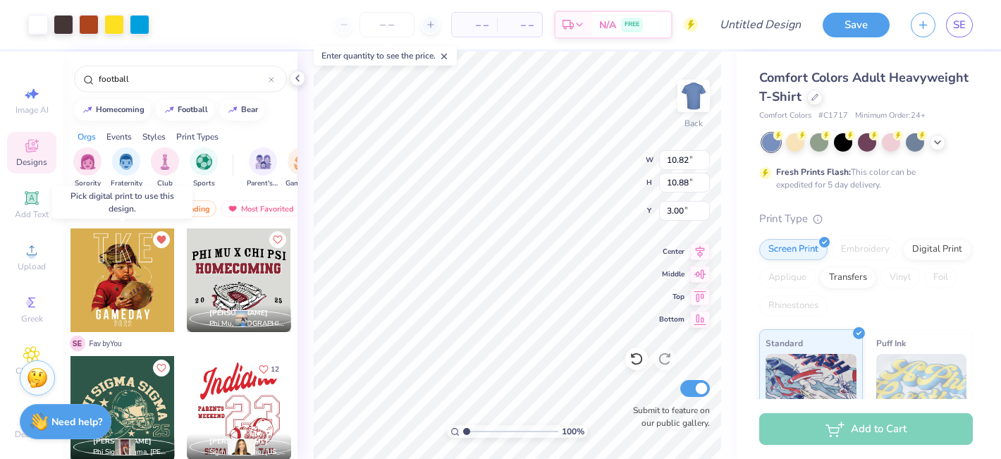
click at [131, 271] on div at bounding box center [122, 280] width 104 height 104
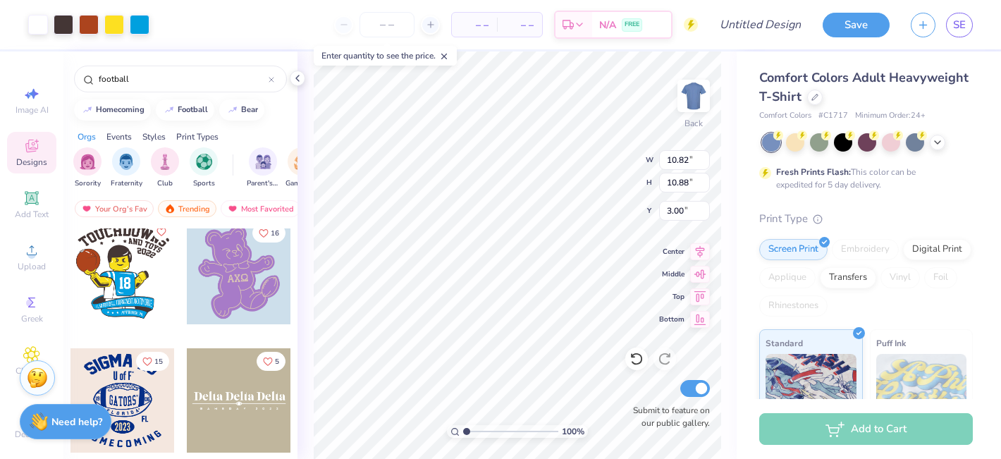
scroll to position [8425, 0]
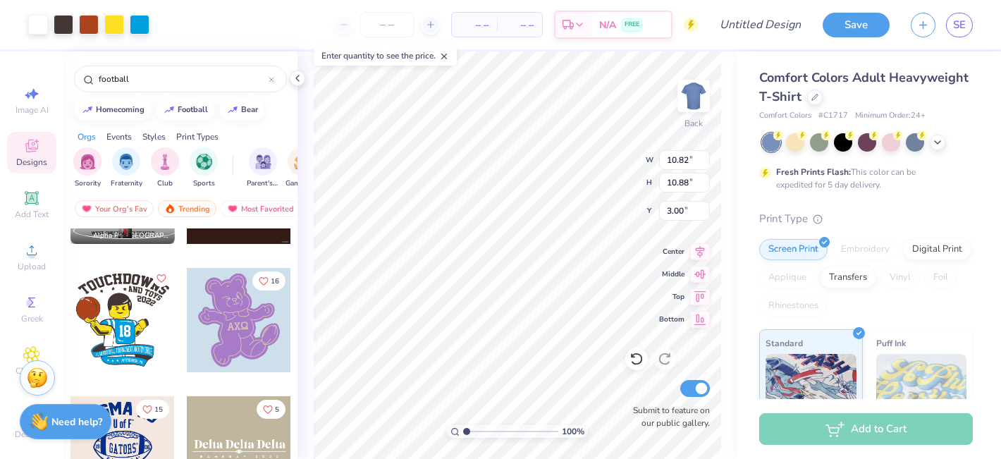
click at [161, 277] on icon "Like" at bounding box center [161, 278] width 10 height 10
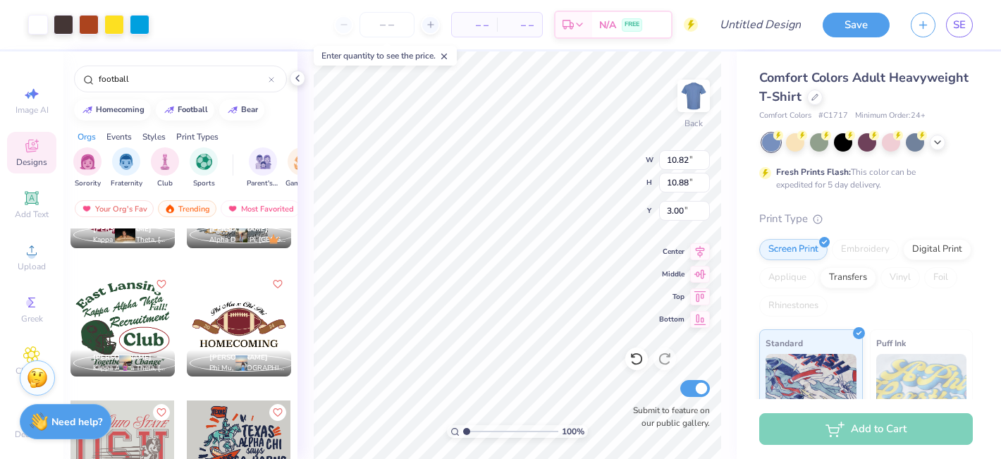
scroll to position [10086, 0]
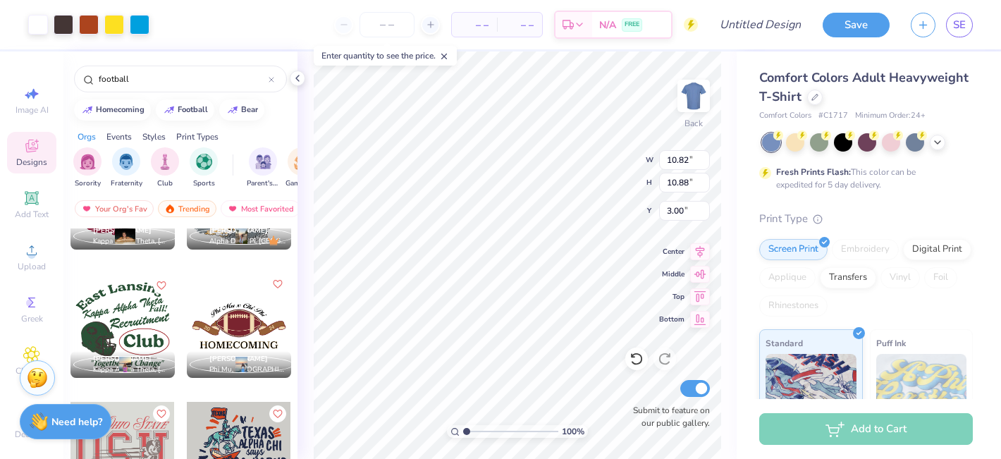
click at [278, 283] on icon "Like" at bounding box center [277, 284] width 10 height 10
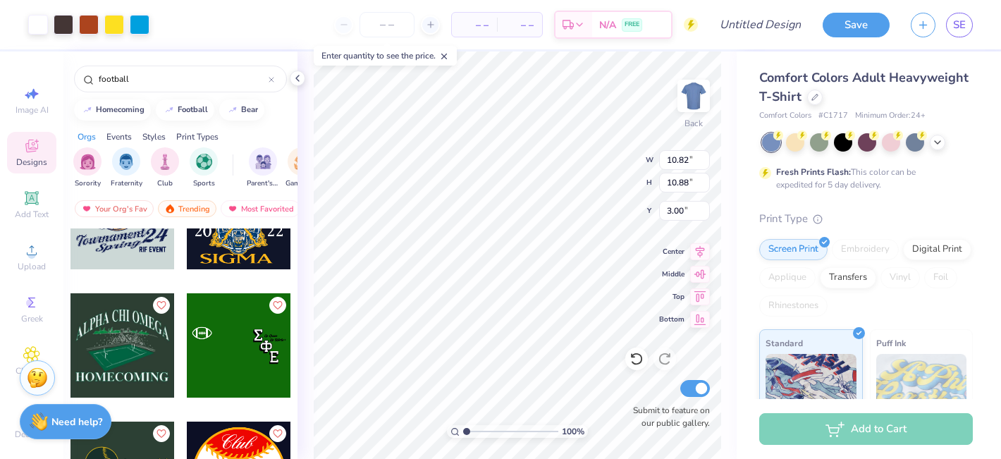
scroll to position [15746, 0]
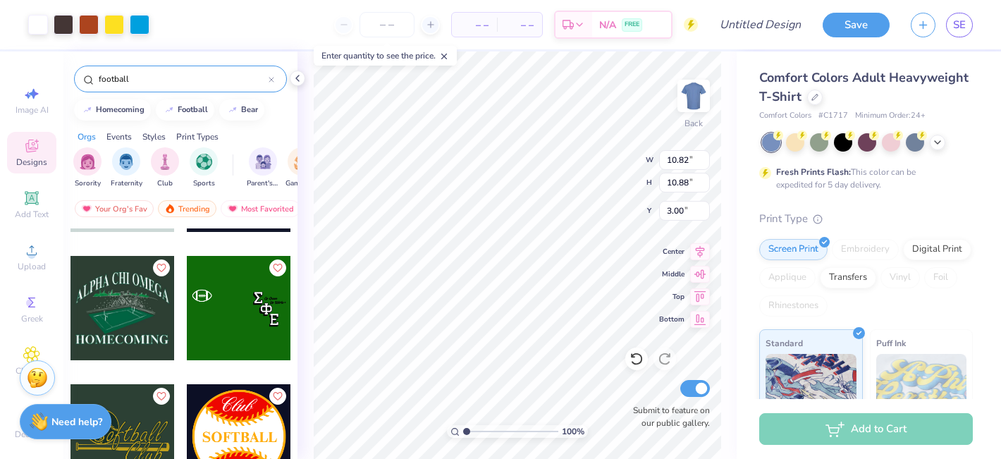
click at [201, 87] on div "football" at bounding box center [180, 79] width 213 height 27
click at [199, 82] on input "football" at bounding box center [182, 79] width 171 height 14
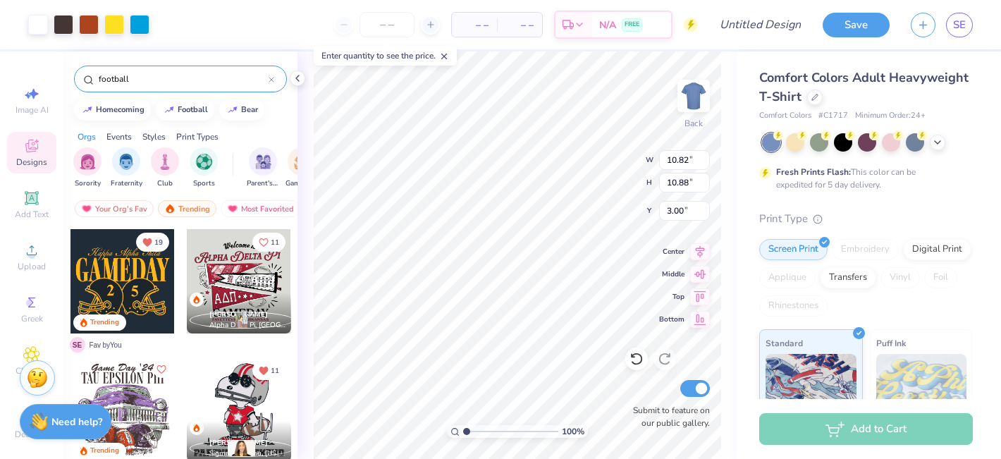
click at [199, 82] on input "football" at bounding box center [182, 79] width 171 height 14
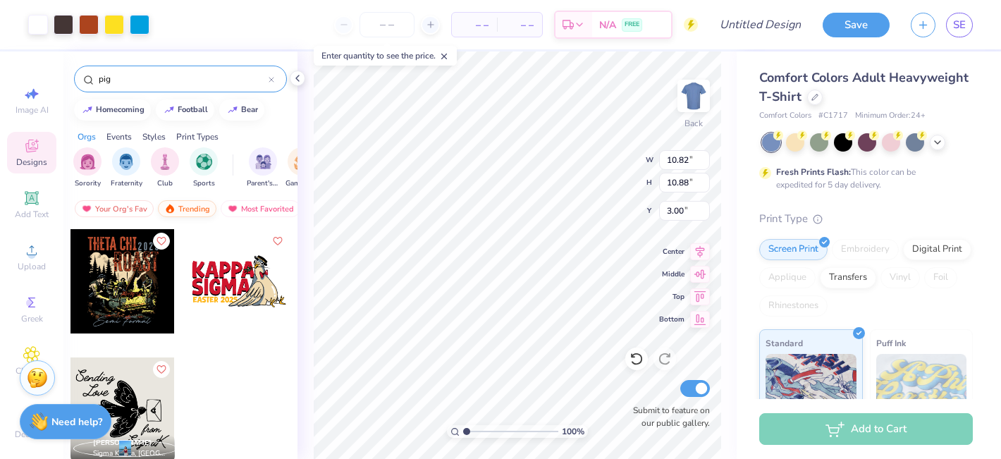
click at [185, 206] on div "Trending" at bounding box center [187, 208] width 58 height 17
click at [246, 206] on div "Most Favorited" at bounding box center [261, 208] width 80 height 17
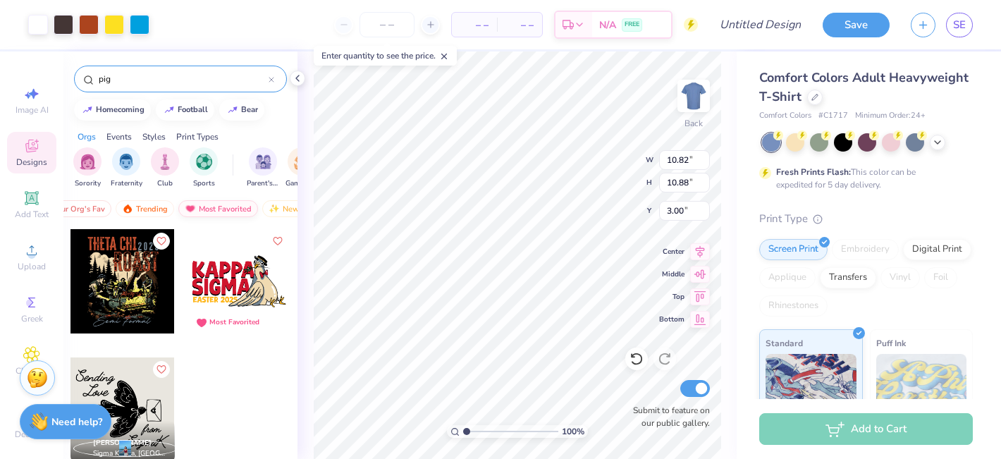
scroll to position [0, 82]
click at [230, 208] on img at bounding box center [234, 209] width 11 height 10
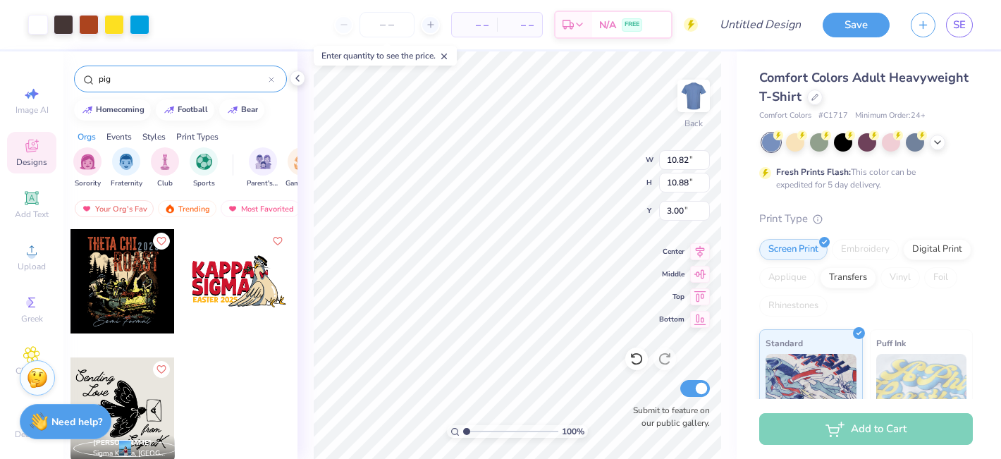
click at [145, 80] on input "pig" at bounding box center [182, 79] width 171 height 14
type input "p"
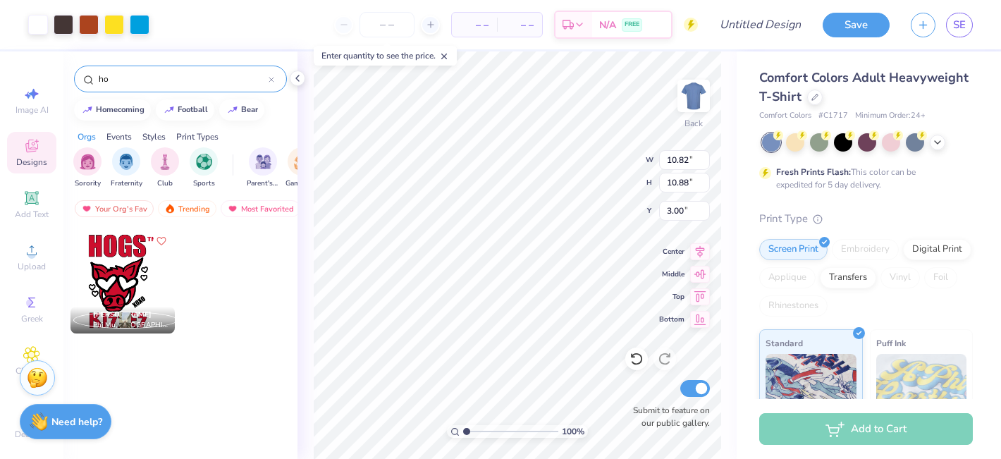
type input "h"
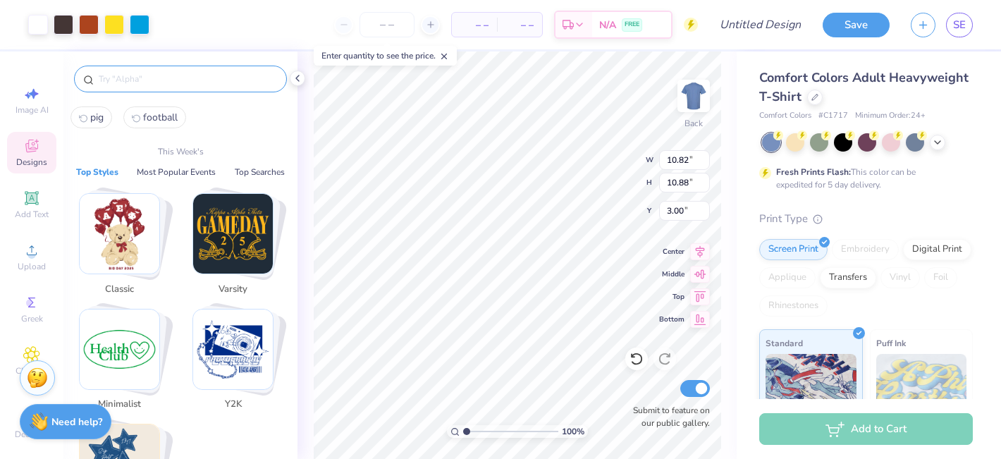
click at [226, 240] on img "Stack Card Button Varsity" at bounding box center [233, 234] width 80 height 80
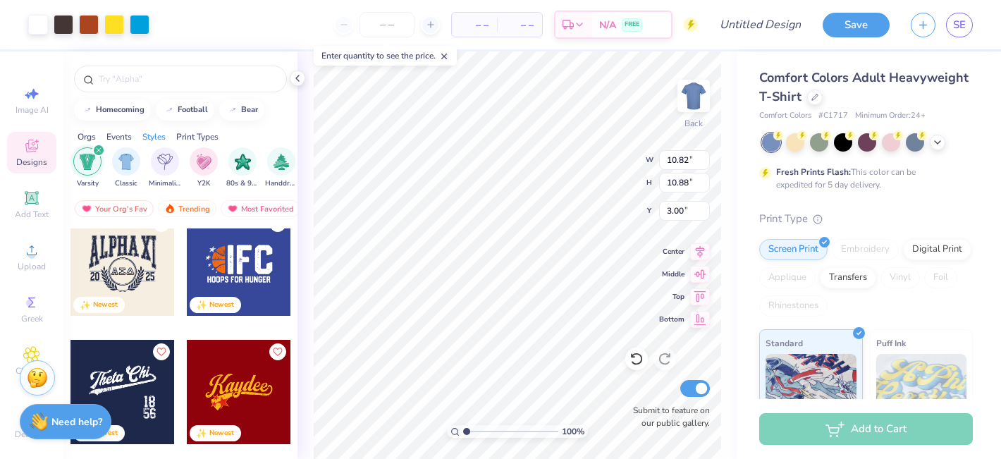
scroll to position [1046, 0]
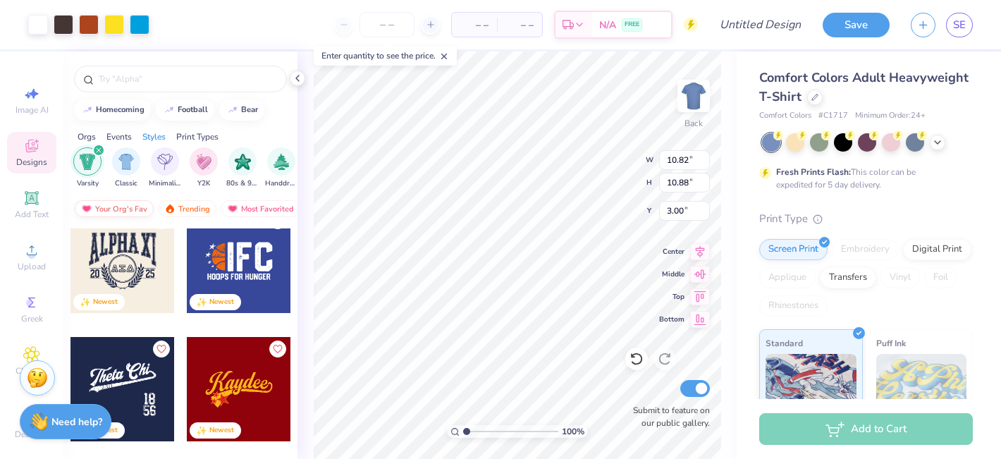
click at [118, 206] on div "Your Org's Fav" at bounding box center [114, 208] width 79 height 17
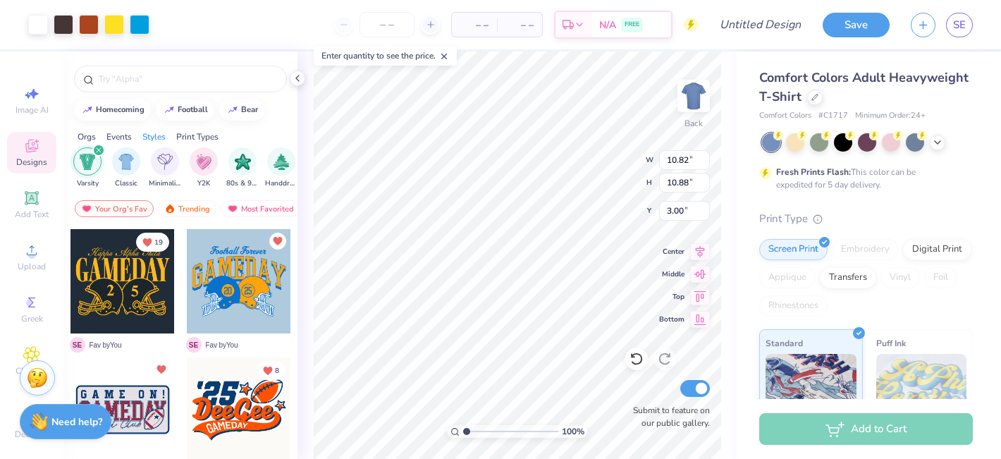
click at [99, 147] on div "filter for Varsity" at bounding box center [98, 150] width 13 height 13
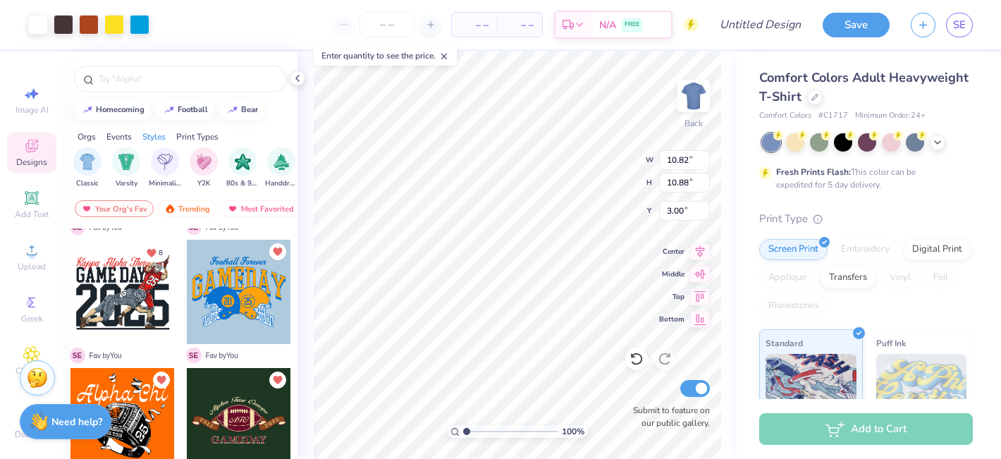
scroll to position [114, 0]
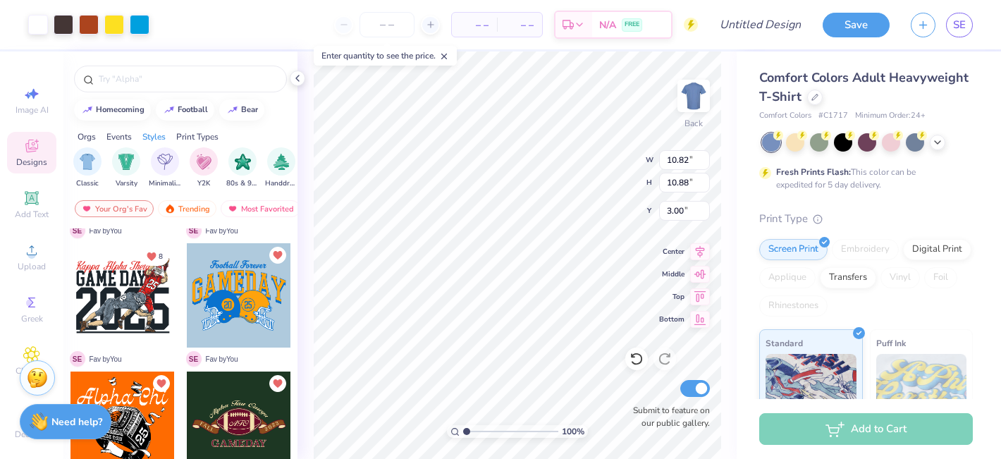
click at [142, 314] on div at bounding box center [122, 295] width 104 height 104
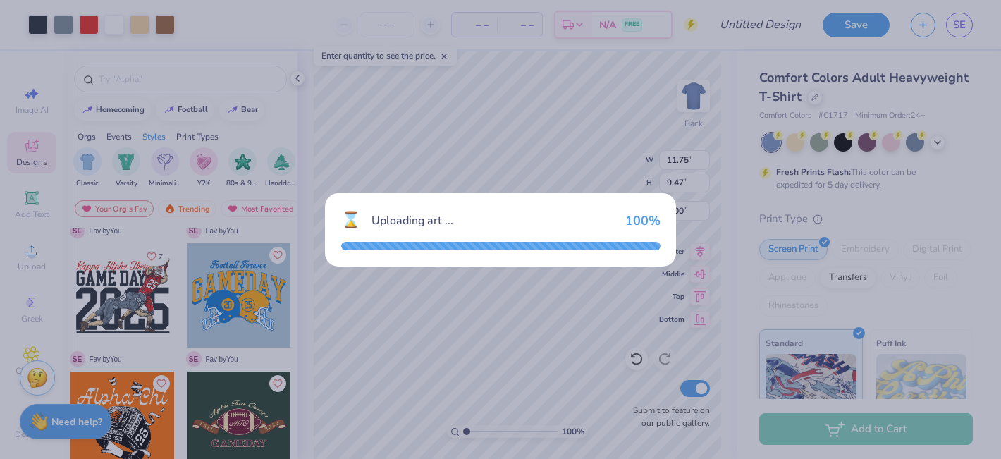
type input "11.75"
type input "9.47"
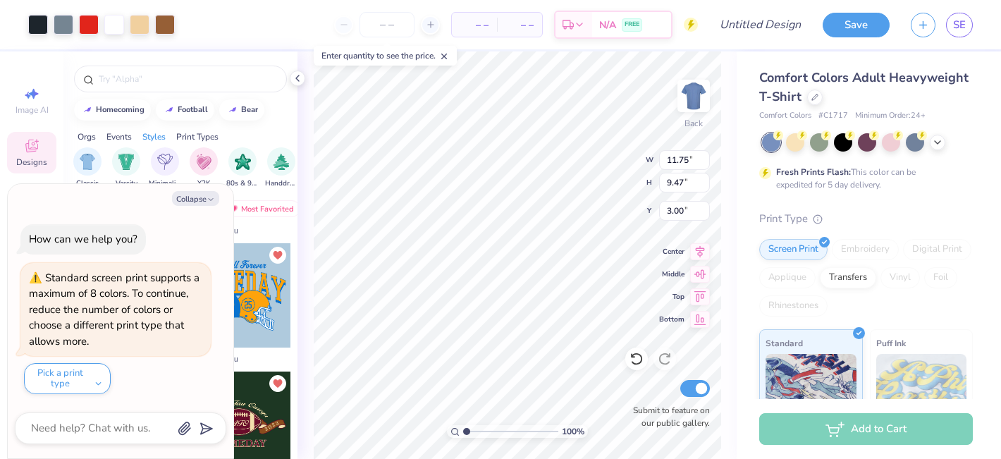
type textarea "x"
type input "13.35"
type textarea "x"
type input "10.82"
type input "10.88"
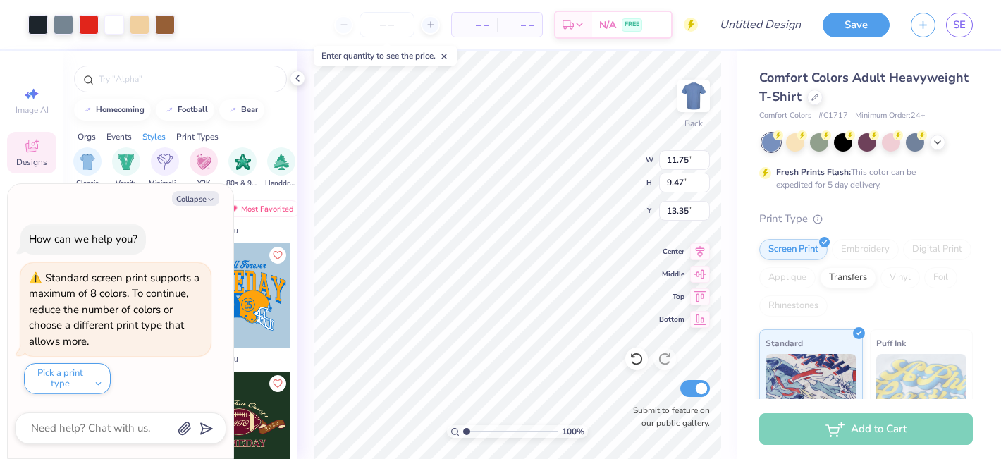
type input "3.00"
type textarea "x"
type input "3.00"
type textarea "x"
type input "11.34"
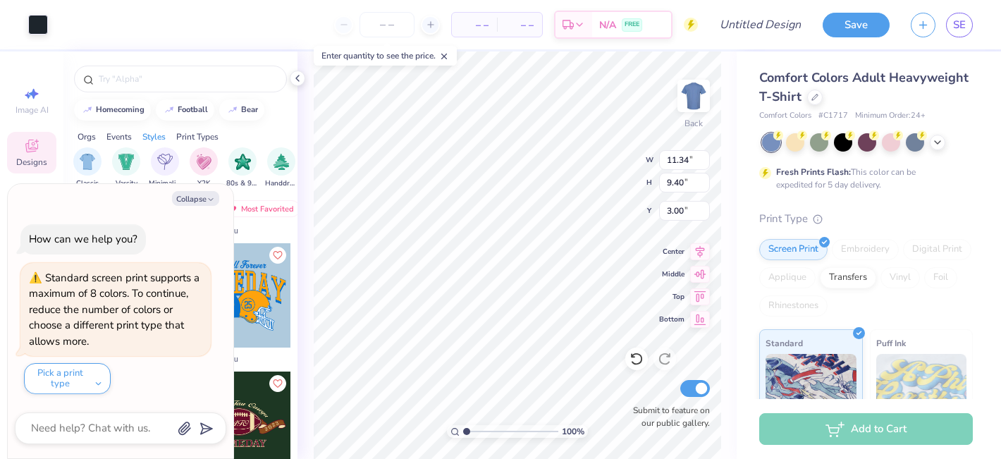
type input "9.40"
type textarea "x"
type input "11.39"
type input "9.44"
type input "2.96"
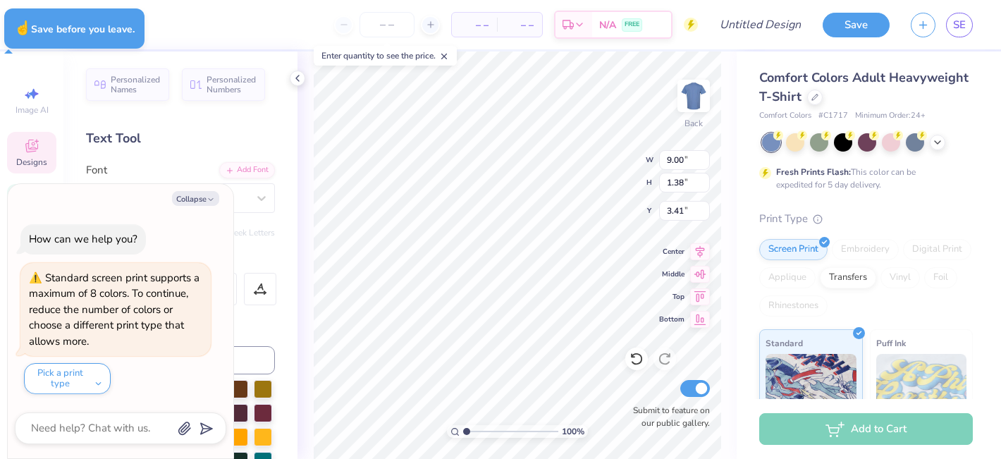
type textarea "x"
